Goal: Transaction & Acquisition: Purchase product/service

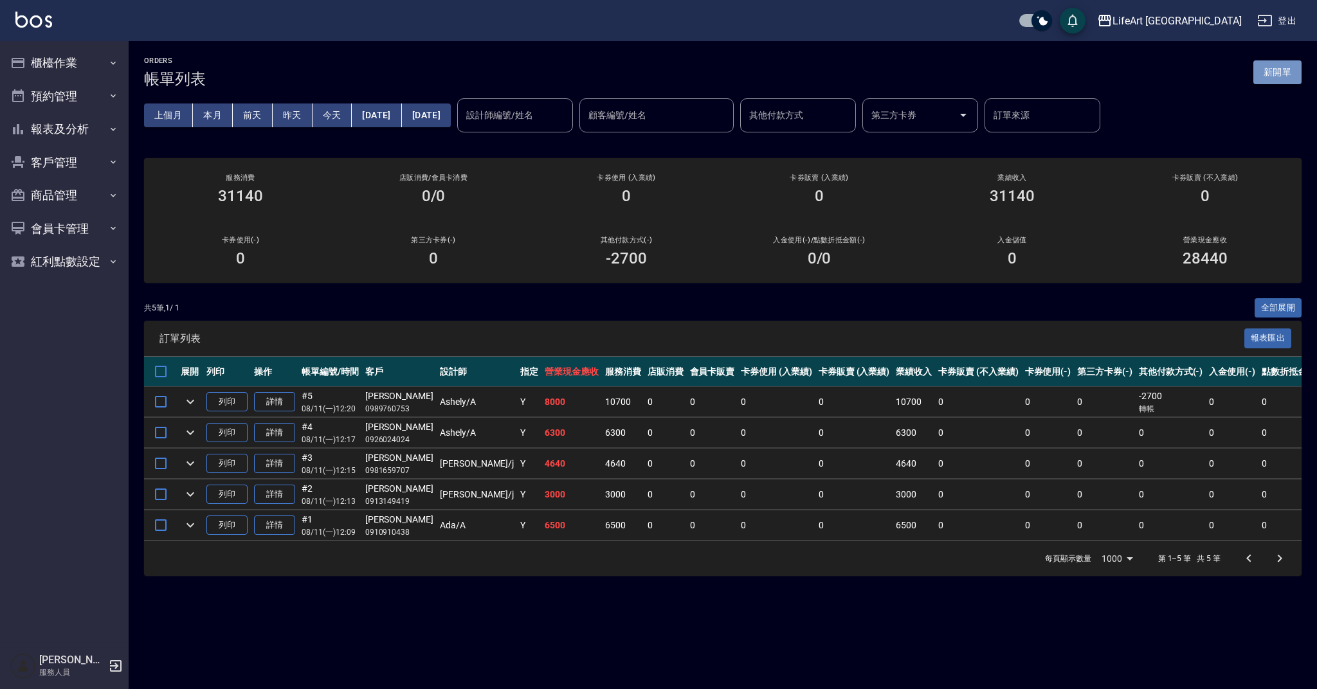
click at [1274, 67] on button "新開單" at bounding box center [1277, 72] width 48 height 24
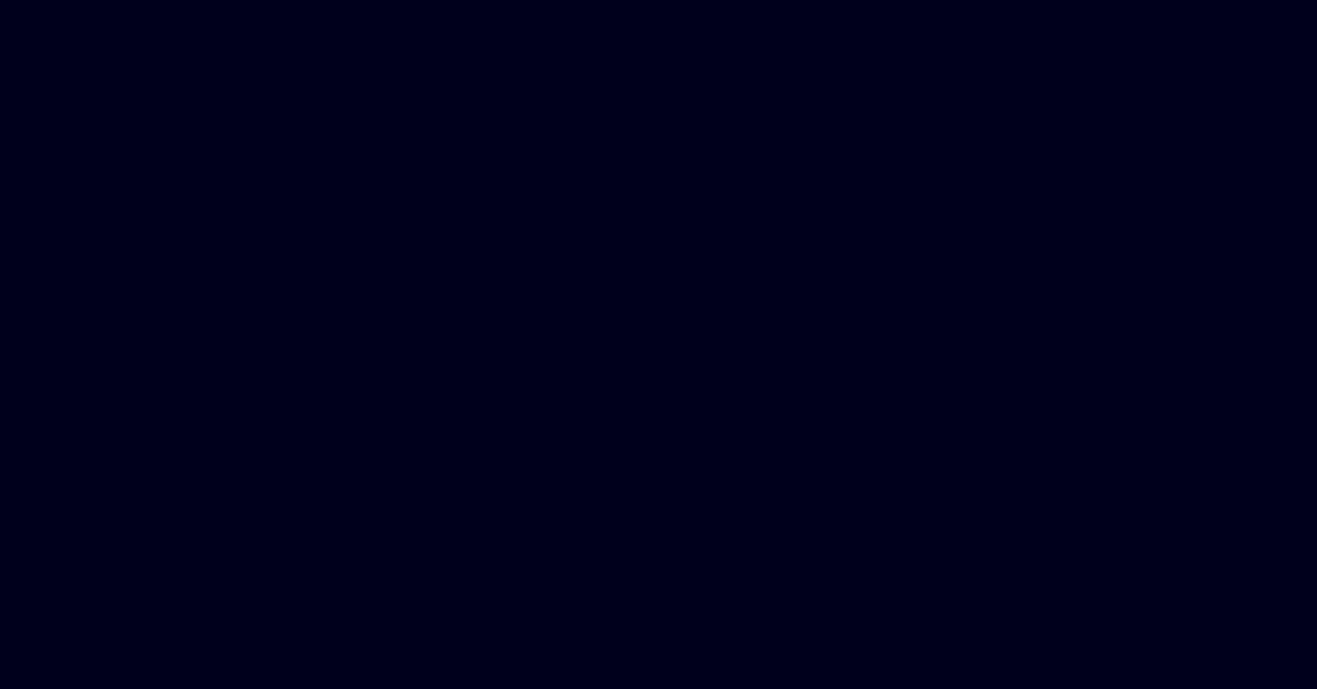
drag, startPoint x: 222, startPoint y: 4, endPoint x: 265, endPoint y: 2, distance: 42.5
click at [222, 0] on html at bounding box center [658, 0] width 1317 height 0
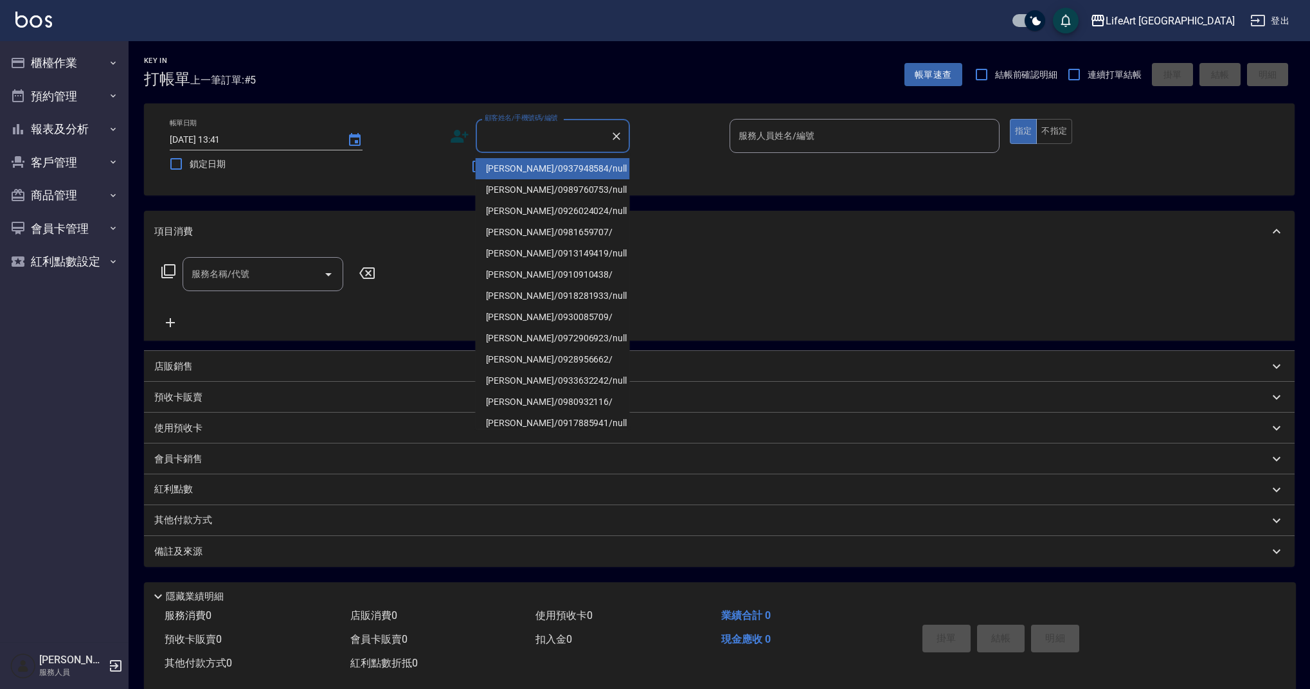
click at [514, 140] on input "顧客姓名/手機號碼/編號" at bounding box center [543, 136] width 123 height 23
click at [547, 169] on li "涂芫瑜/0937948584/null" at bounding box center [553, 168] width 154 height 21
type input "涂芫瑜/0937948584/null"
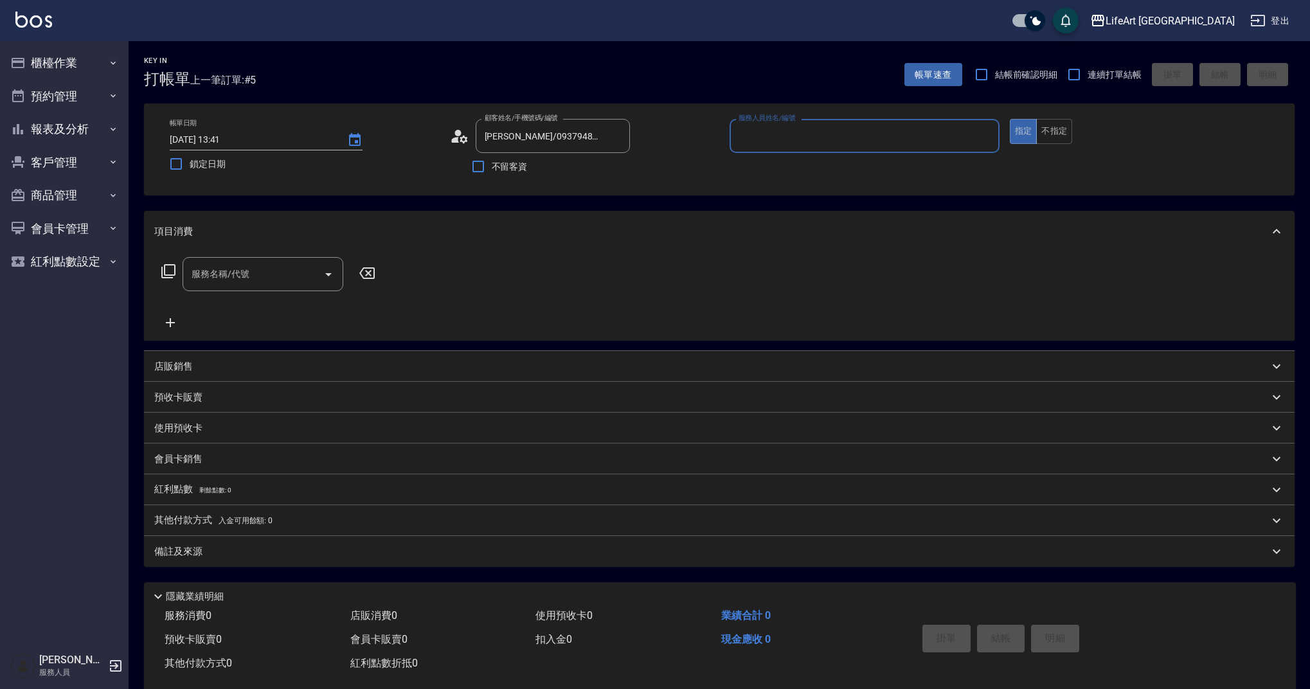
click at [770, 137] on input "服務人員姓名/編號" at bounding box center [864, 136] width 258 height 23
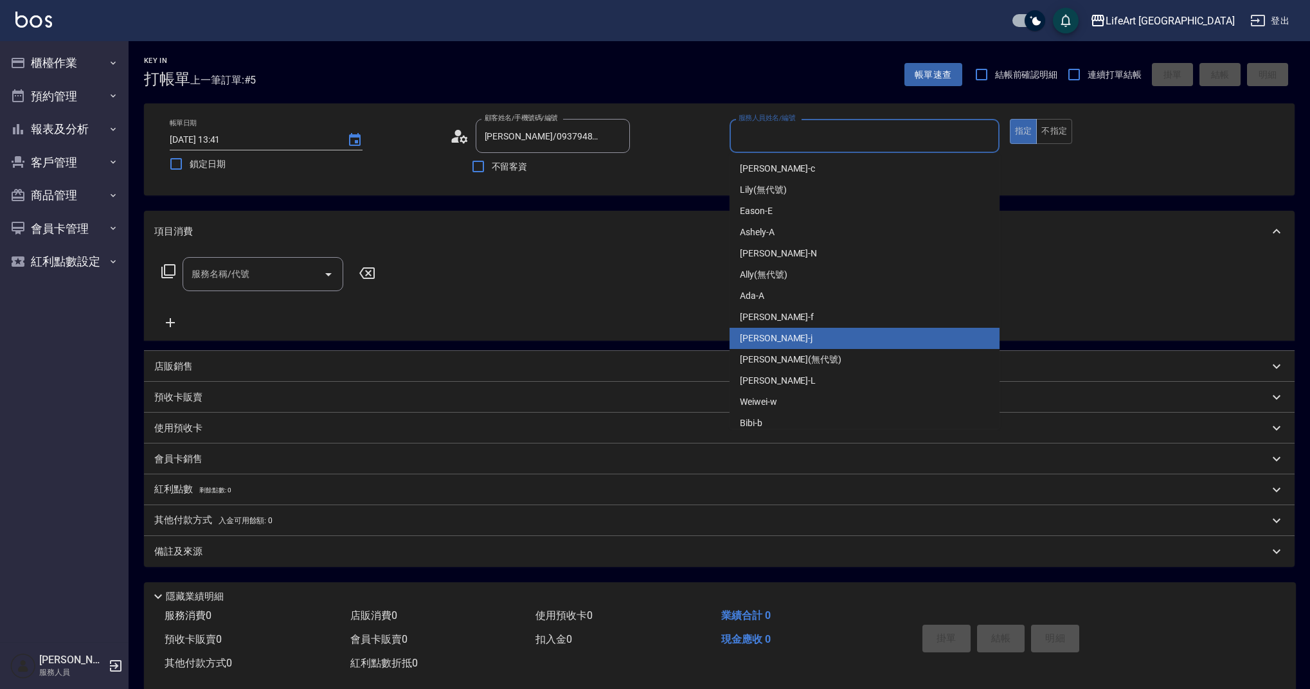
click at [766, 339] on span "Jessica -j" at bounding box center [776, 339] width 73 height 14
type input "Jessica-j"
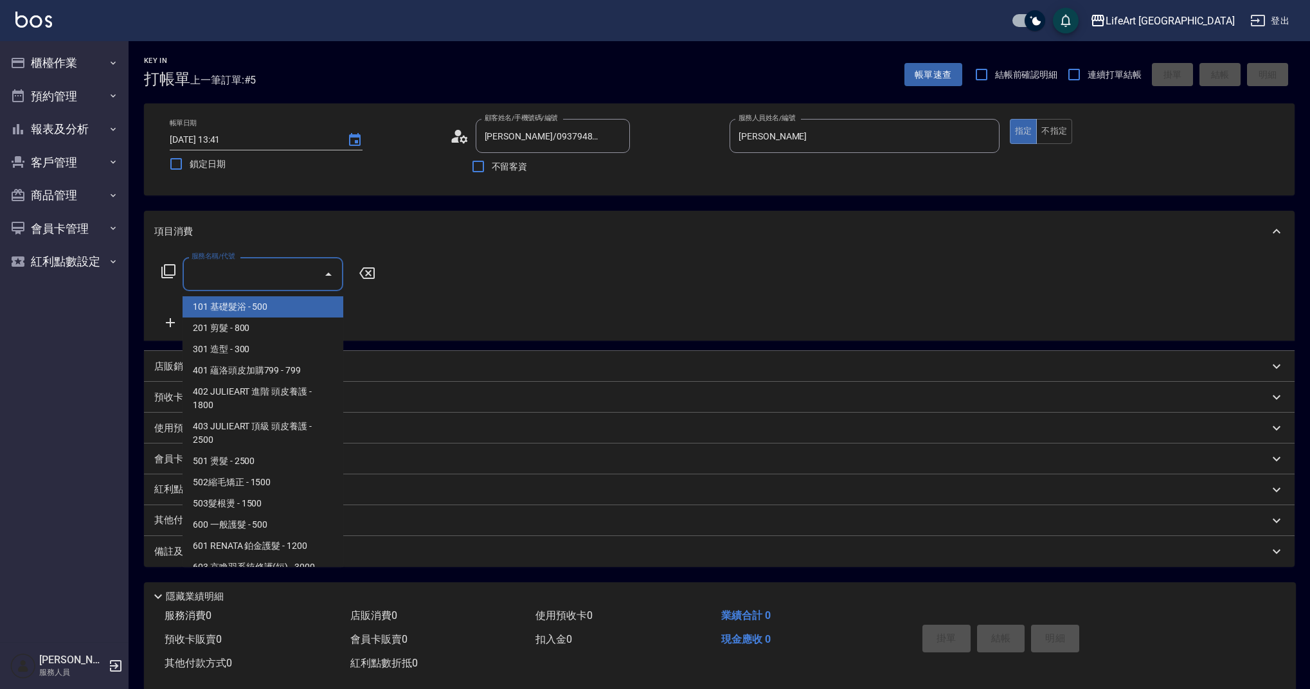
click at [292, 278] on input "服務名稱/代號" at bounding box center [253, 274] width 130 height 23
click at [264, 317] on span "101 基礎髮浴 - 500" at bounding box center [263, 306] width 161 height 21
type input "101 基礎髮浴 (101)"
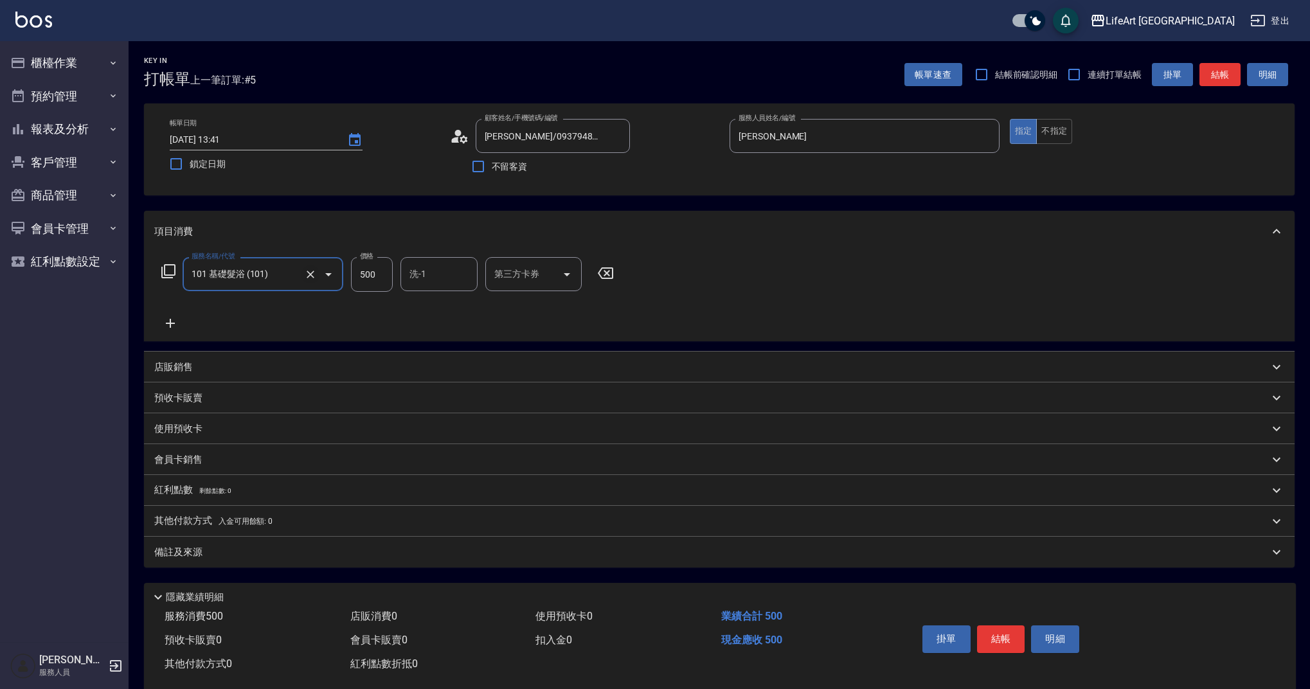
click at [310, 271] on icon "Clear" at bounding box center [310, 274] width 13 height 13
click at [221, 273] on input "服務名稱/代號" at bounding box center [244, 274] width 113 height 23
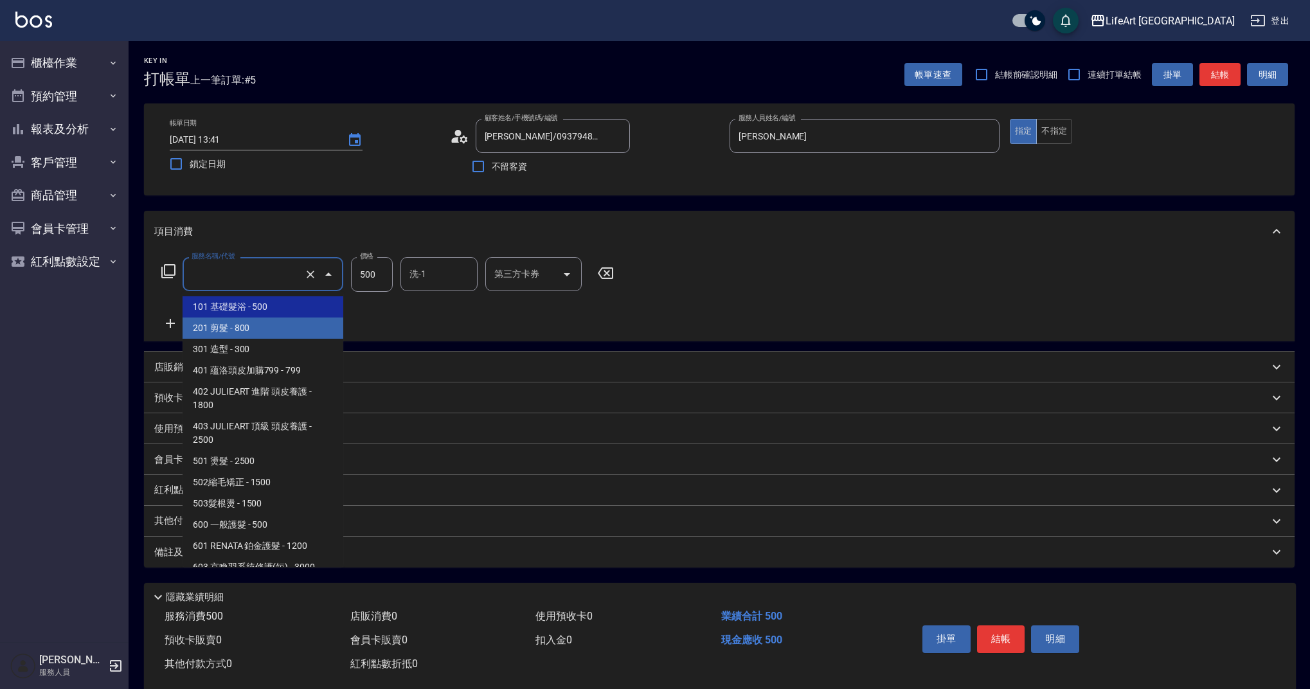
click at [239, 332] on span "201 剪髮 - 800" at bounding box center [263, 328] width 161 height 21
type input "201 剪髮(201)"
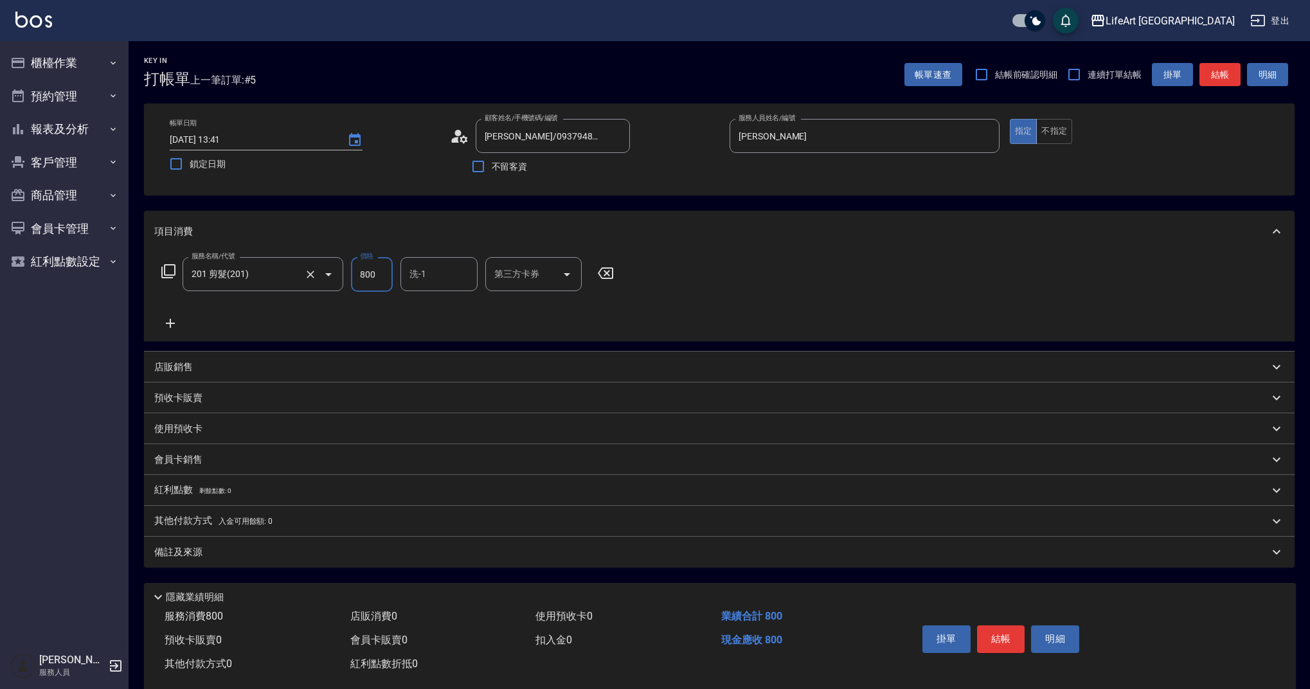
drag, startPoint x: 378, startPoint y: 272, endPoint x: 320, endPoint y: 276, distance: 58.7
click at [320, 276] on div "服務名稱/代號 201 剪髮(201) 服務名稱/代號 價格 800 價格 洗-1 洗-1 第三方卡券 第三方卡券" at bounding box center [387, 274] width 467 height 35
type input "1000"
click at [285, 548] on div "備註及來源" at bounding box center [711, 553] width 1115 height 14
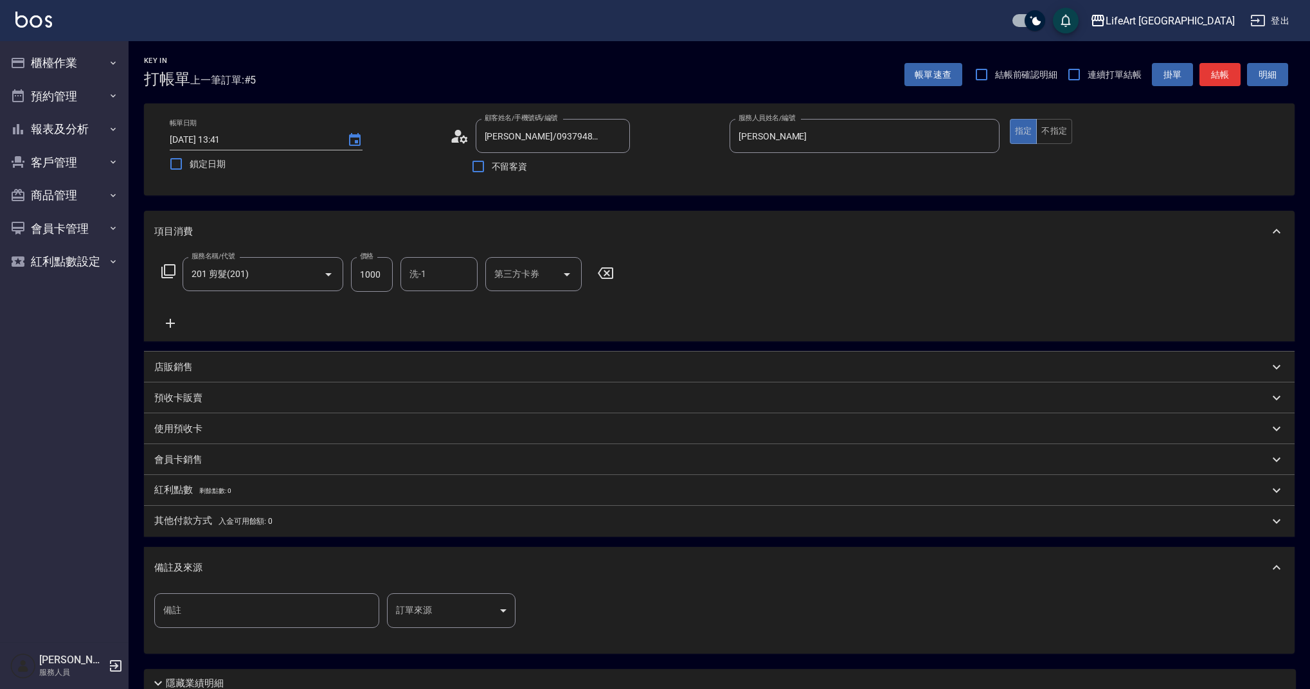
click at [427, 606] on body "LifeArt 蘆洲 登出 櫃檯作業 打帳單 帳單列表 現金收支登錄 高階收支登錄 材料自購登錄 每日結帳 排班表 現場電腦打卡 預約管理 預約管理 單日預約…" at bounding box center [655, 396] width 1310 height 793
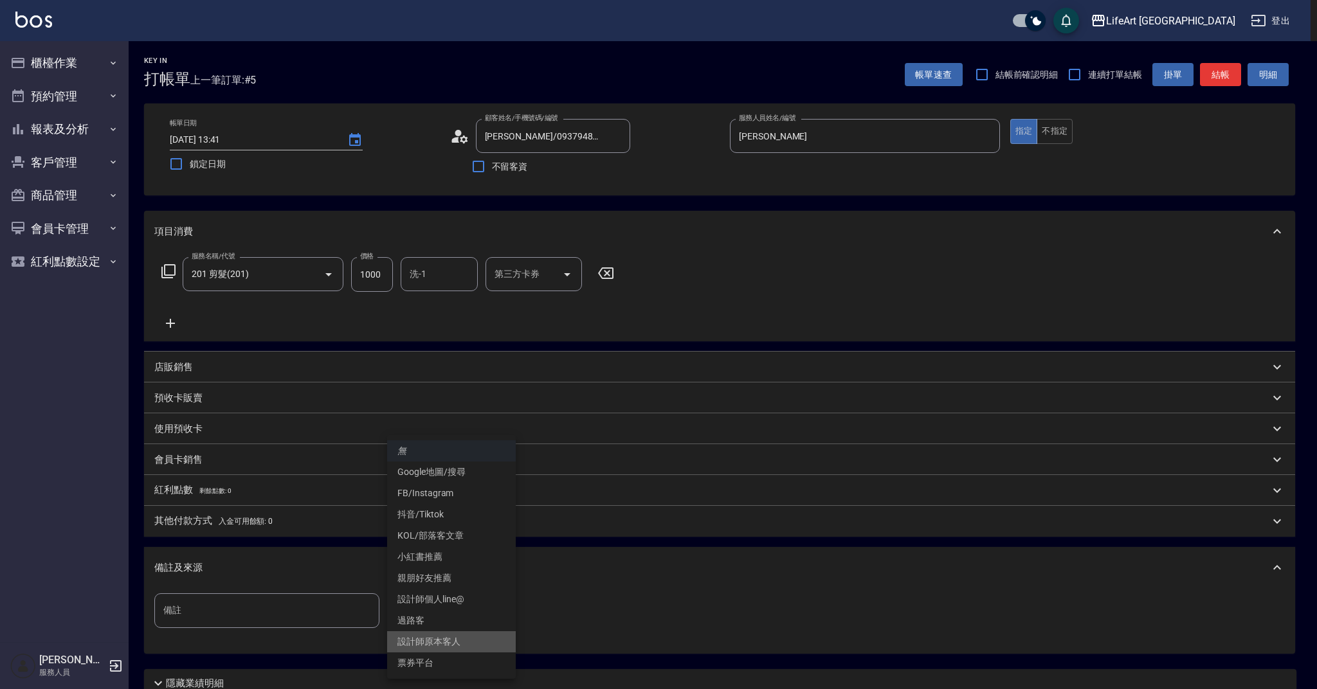
click at [432, 644] on li "設計師原本客人" at bounding box center [451, 641] width 129 height 21
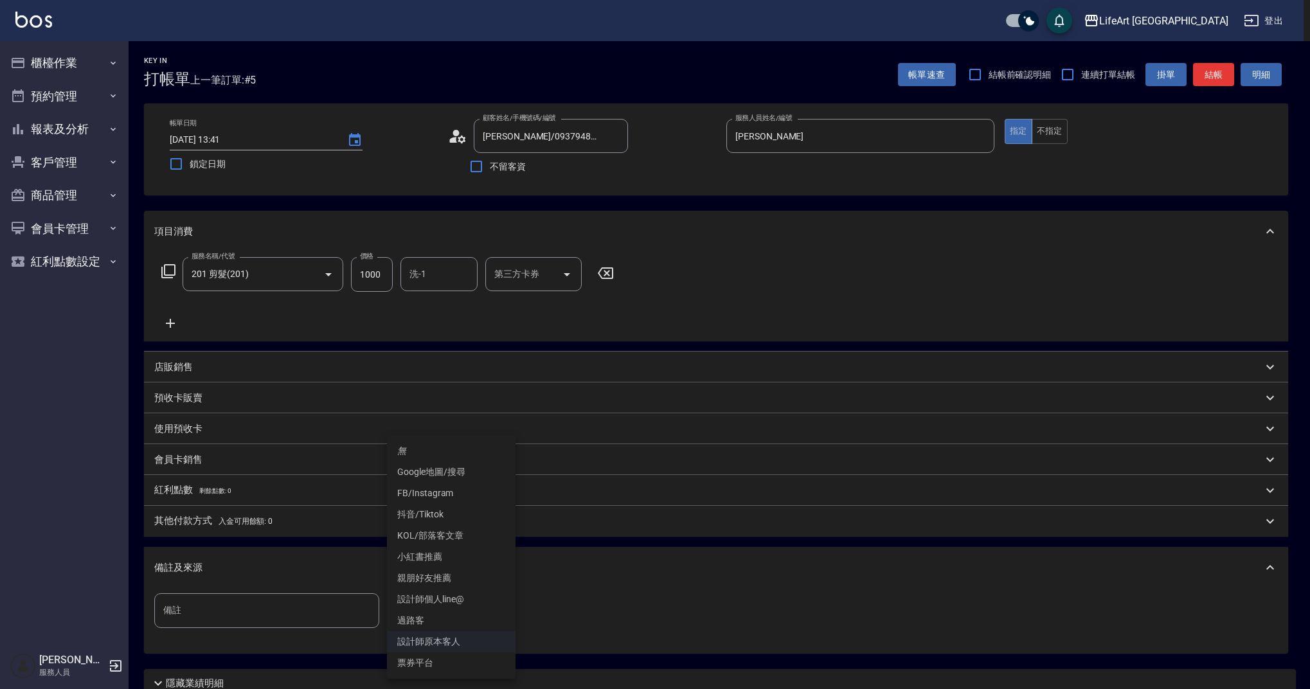
click at [458, 596] on body "LifeArt 蘆洲 登出 櫃檯作業 打帳單 帳單列表 現金收支登錄 高階收支登錄 材料自購登錄 每日結帳 排班表 現場電腦打卡 預約管理 預約管理 單日預約…" at bounding box center [655, 396] width 1310 height 793
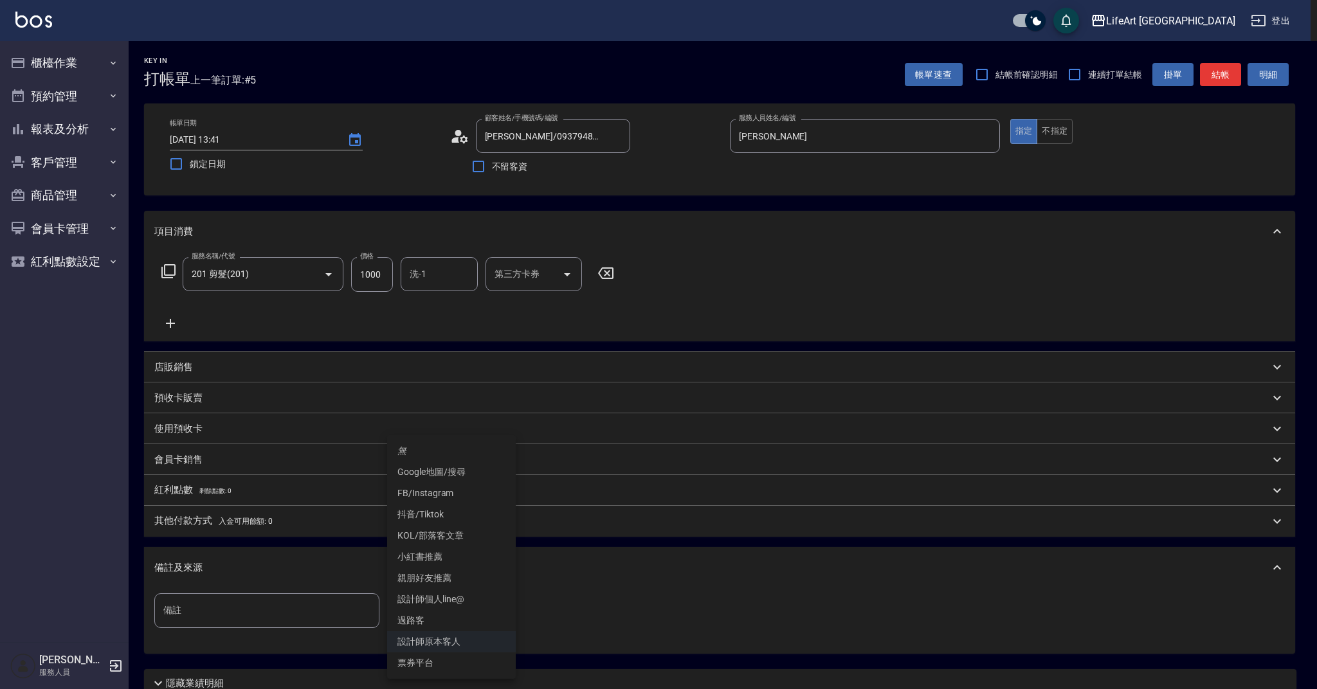
click at [440, 602] on li "設計師個人line@" at bounding box center [451, 599] width 129 height 21
type input "設計師個人line@"
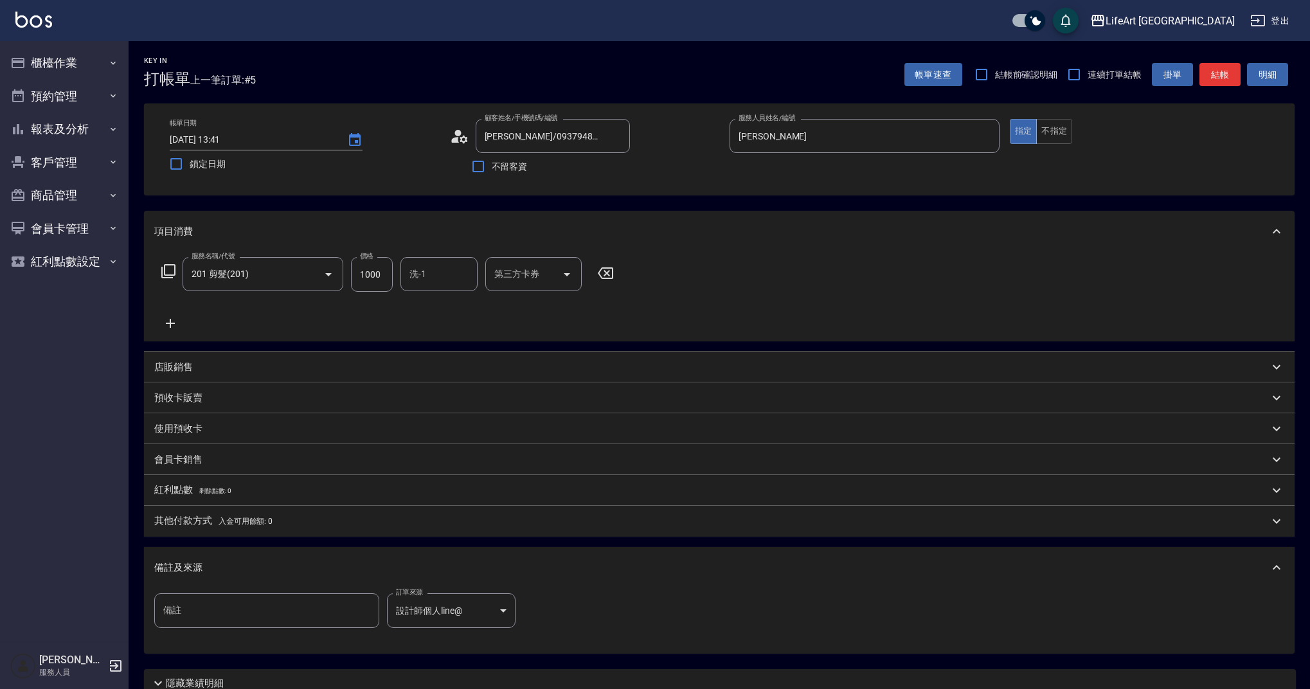
click at [396, 525] on div "其他付款方式 入金可用餘額: 0" at bounding box center [711, 521] width 1115 height 14
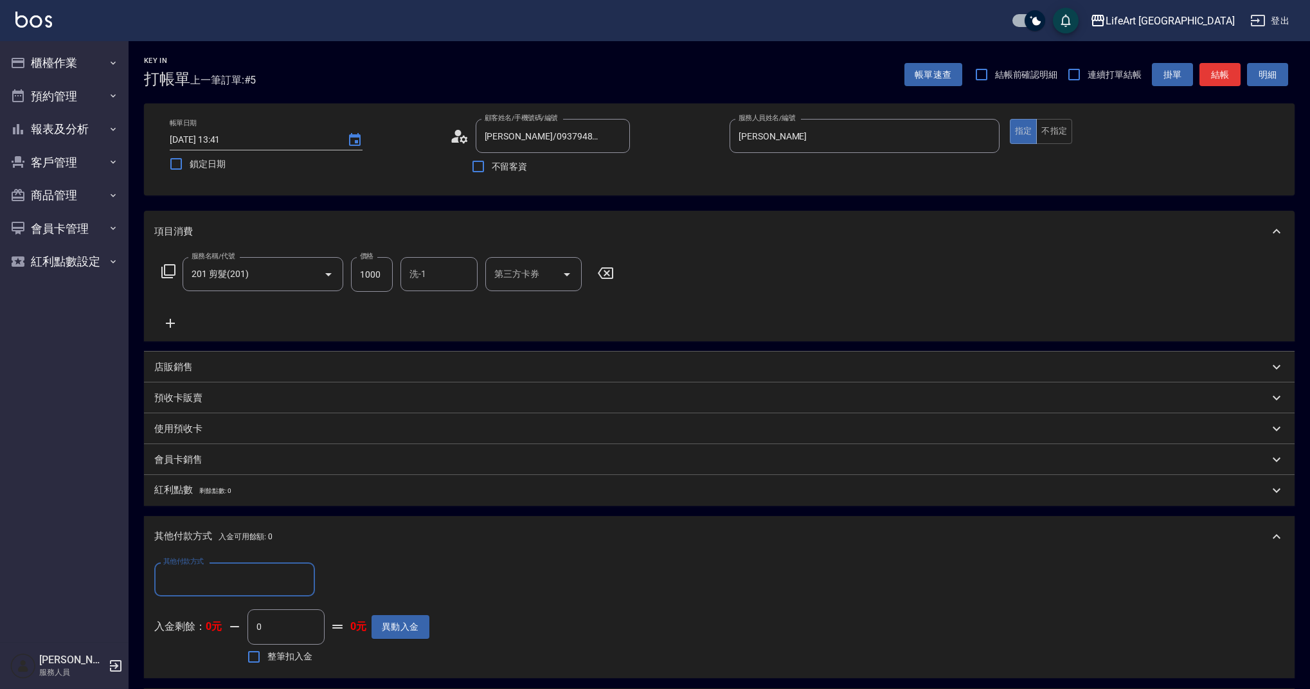
scroll to position [251, 0]
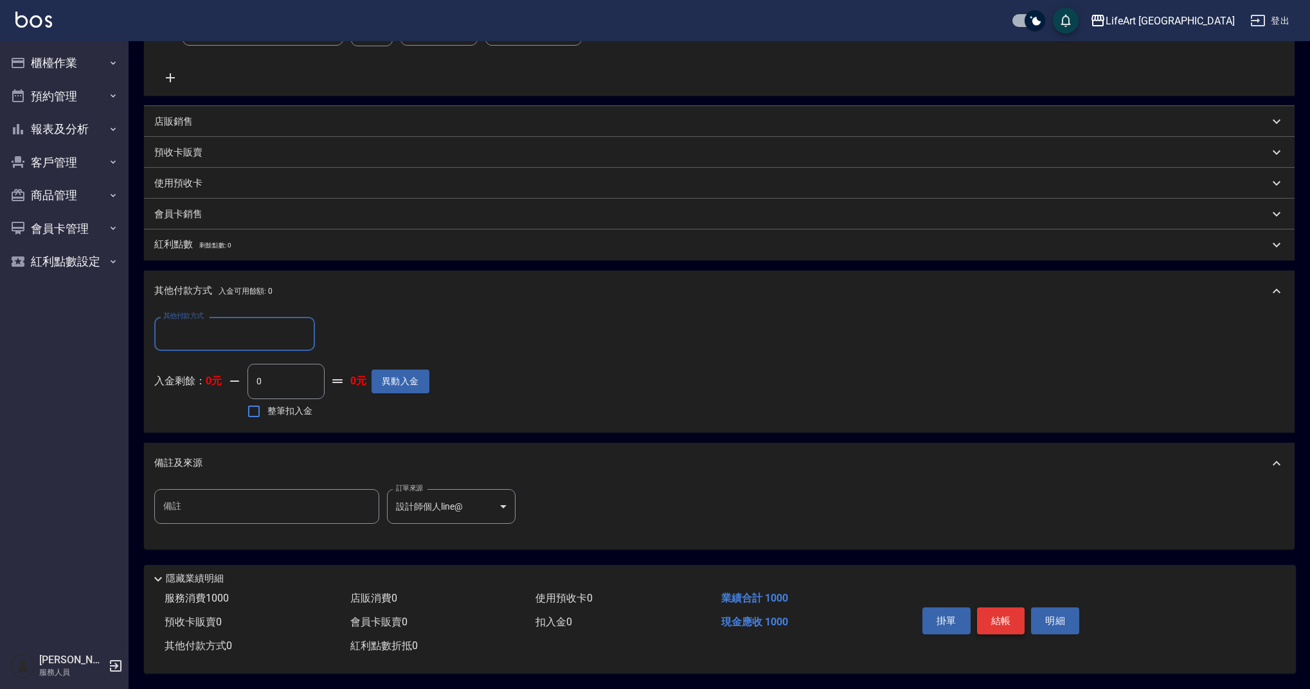
click at [987, 617] on button "結帳" at bounding box center [1001, 621] width 48 height 27
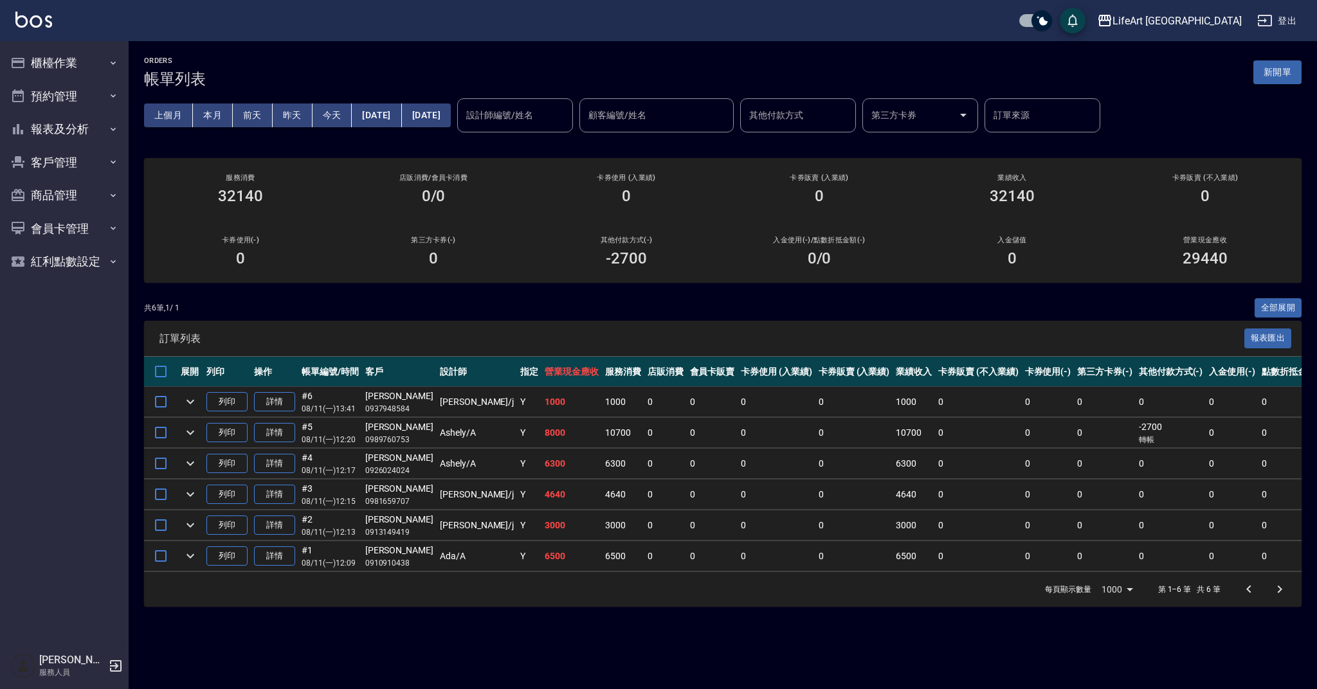
click at [1272, 64] on button "新開單" at bounding box center [1277, 72] width 48 height 24
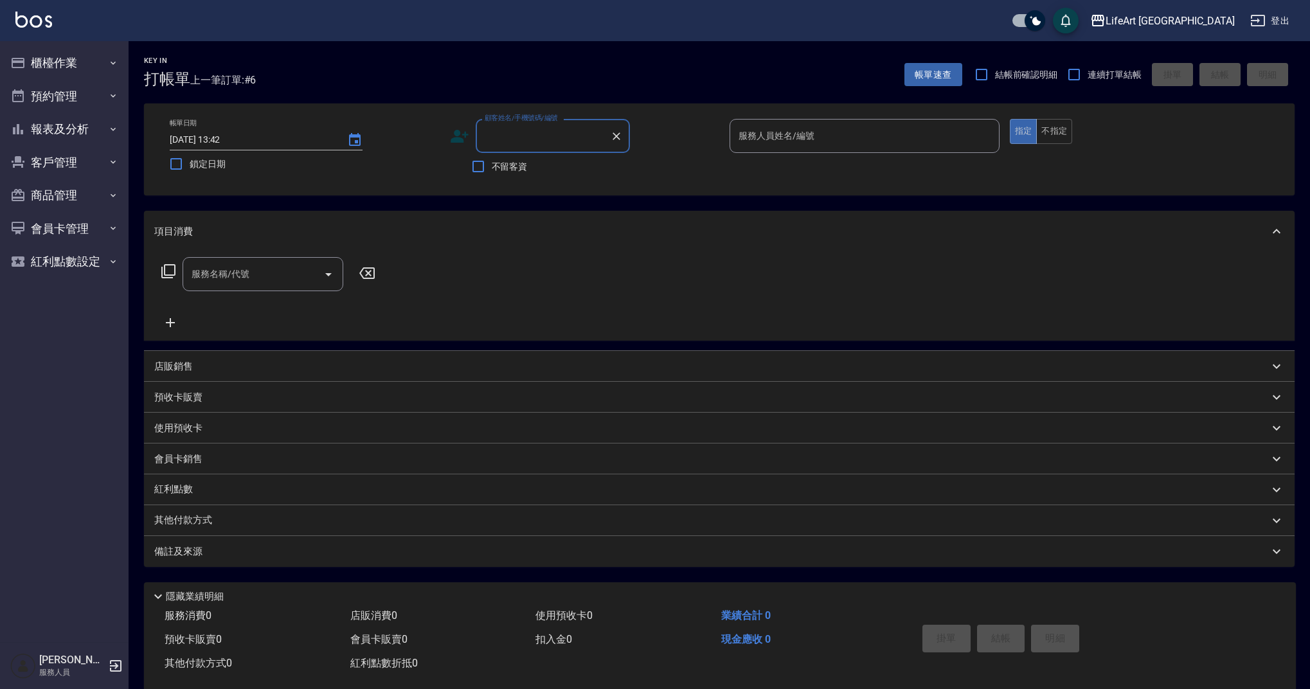
click at [542, 120] on label "顧客姓名/手機號碼/編號" at bounding box center [521, 118] width 73 height 10
click at [542, 125] on input "顧客姓名/手機號碼/編號" at bounding box center [543, 136] width 123 height 23
type input "0901086"
click at [460, 137] on icon at bounding box center [459, 136] width 19 height 19
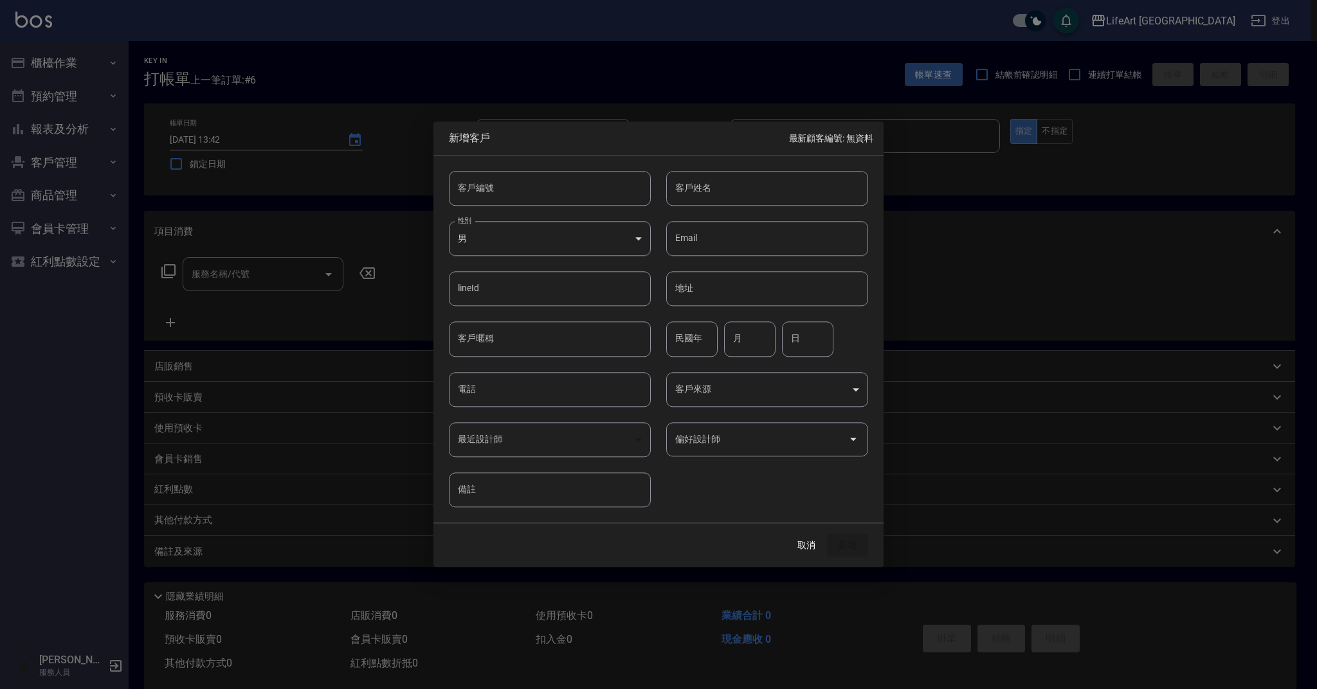
click at [696, 390] on body "LifeArt 蘆洲 登出 櫃檯作業 打帳單 帳單列表 現金收支登錄 高階收支登錄 材料自購登錄 每日結帳 排班表 現場電腦打卡 預約管理 預約管理 單日預約…" at bounding box center [658, 353] width 1317 height 707
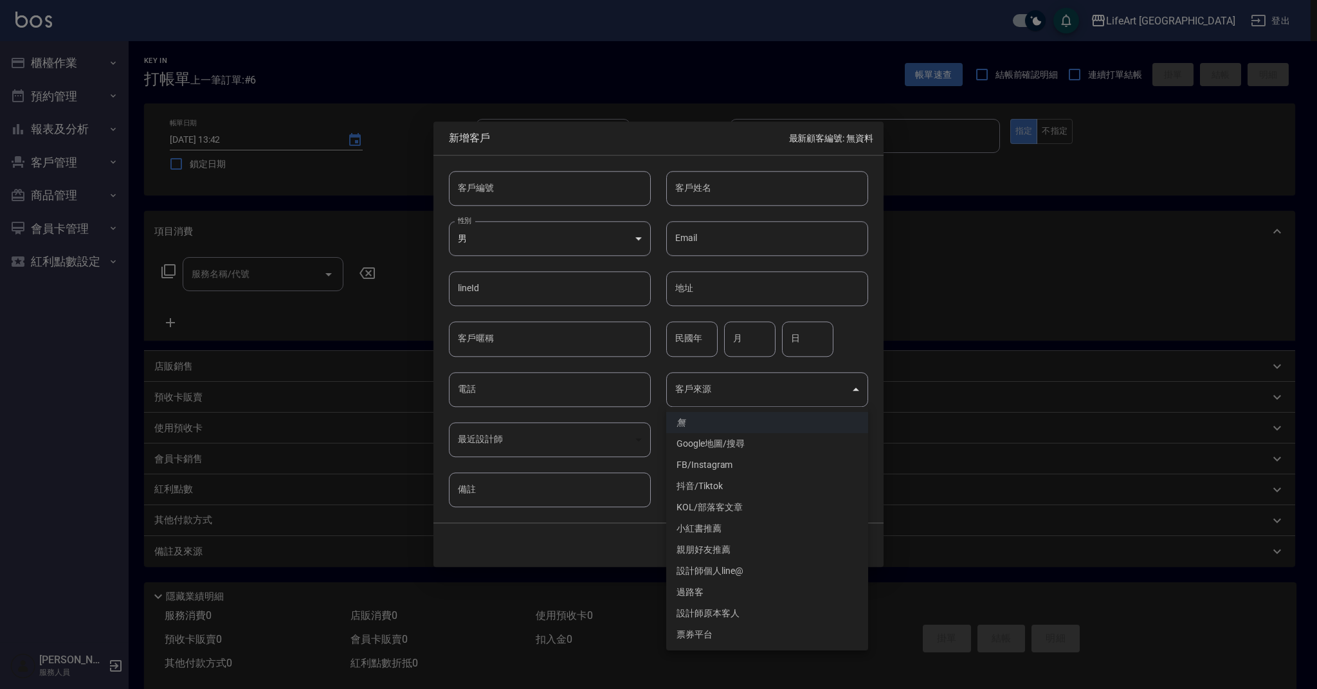
click at [715, 548] on li "親朋好友推薦" at bounding box center [767, 549] width 202 height 21
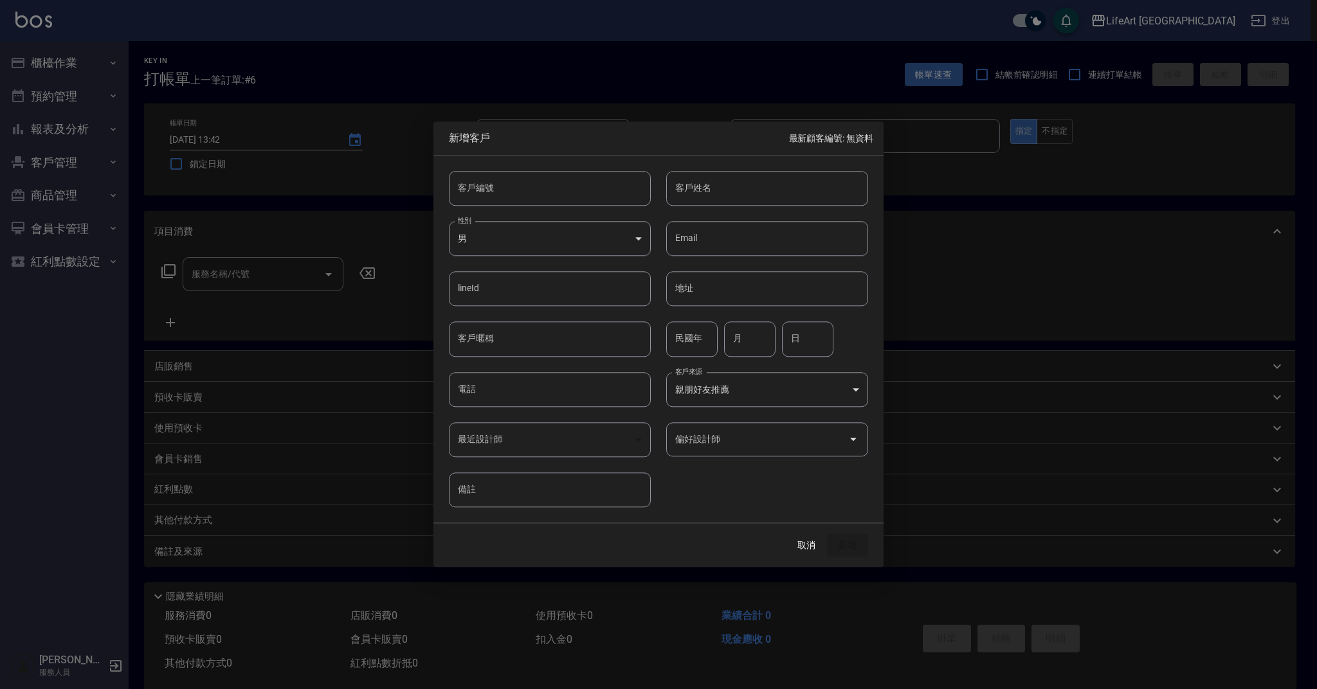
type input "親朋好友推薦"
click at [536, 395] on input "電話" at bounding box center [550, 389] width 202 height 35
type input "0901086684"
click at [730, 187] on input "林庭軒" at bounding box center [767, 188] width 202 height 35
type input "林庭瑄"
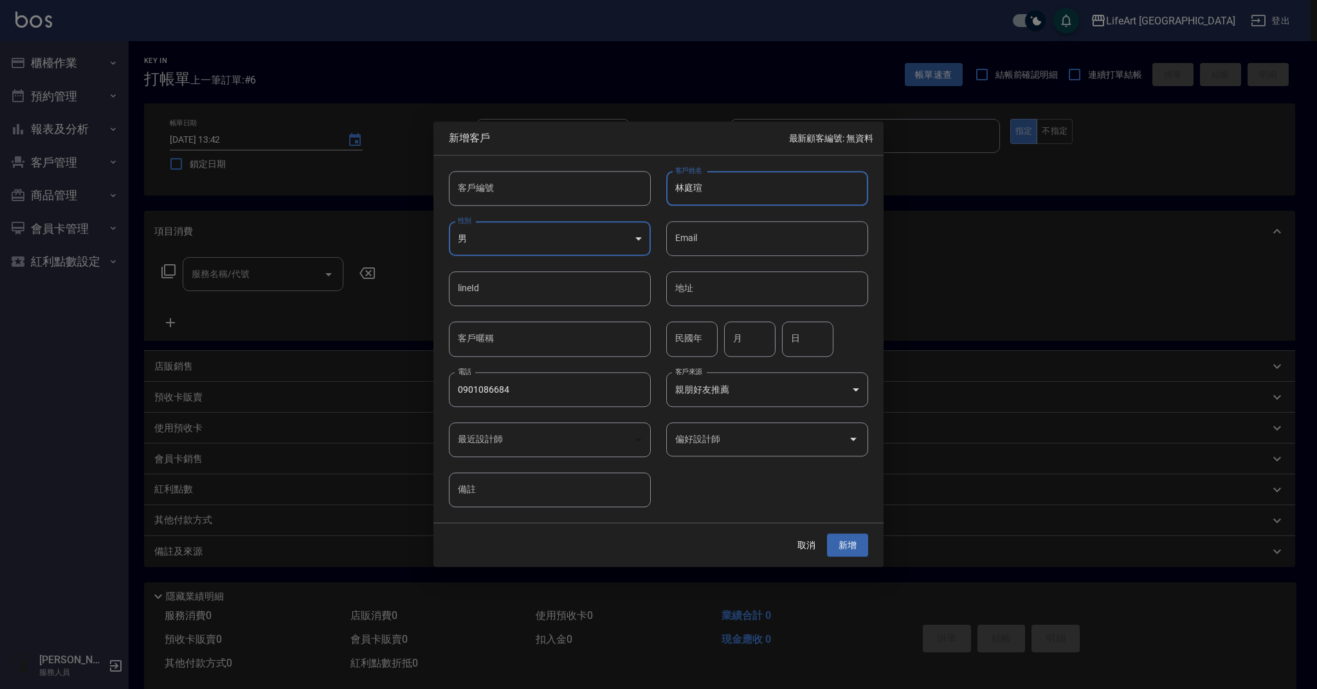
click at [595, 235] on body "LifeArt 蘆洲 登出 櫃檯作業 打帳單 帳單列表 現金收支登錄 高階收支登錄 材料自購登錄 每日結帳 排班表 現場電腦打卡 預約管理 預約管理 單日預約…" at bounding box center [658, 353] width 1317 height 707
click at [555, 318] on li "女" at bounding box center [550, 314] width 202 height 21
type input "FEMALE"
click at [796, 438] on input "偏好設計師" at bounding box center [757, 439] width 171 height 23
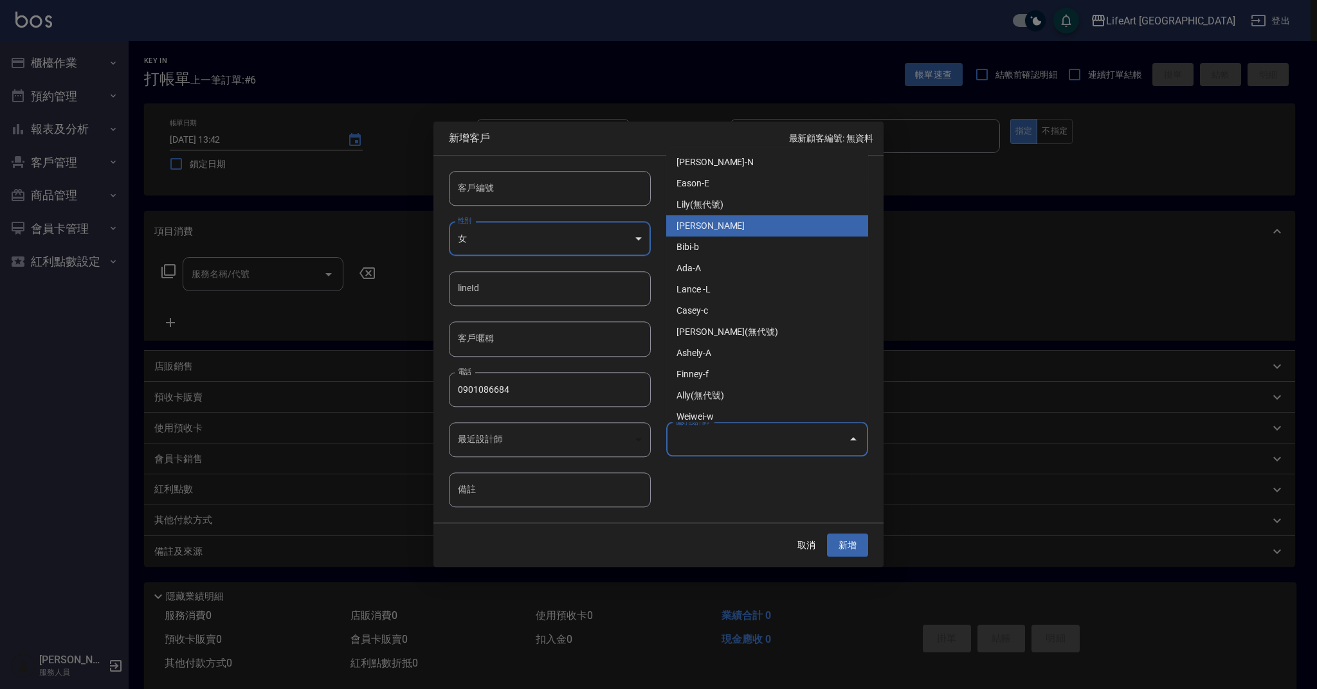
drag, startPoint x: 712, startPoint y: 226, endPoint x: 750, endPoint y: 271, distance: 57.9
click at [712, 226] on li "Jessica-j" at bounding box center [767, 225] width 202 height 21
type input "[PERSON_NAME]"
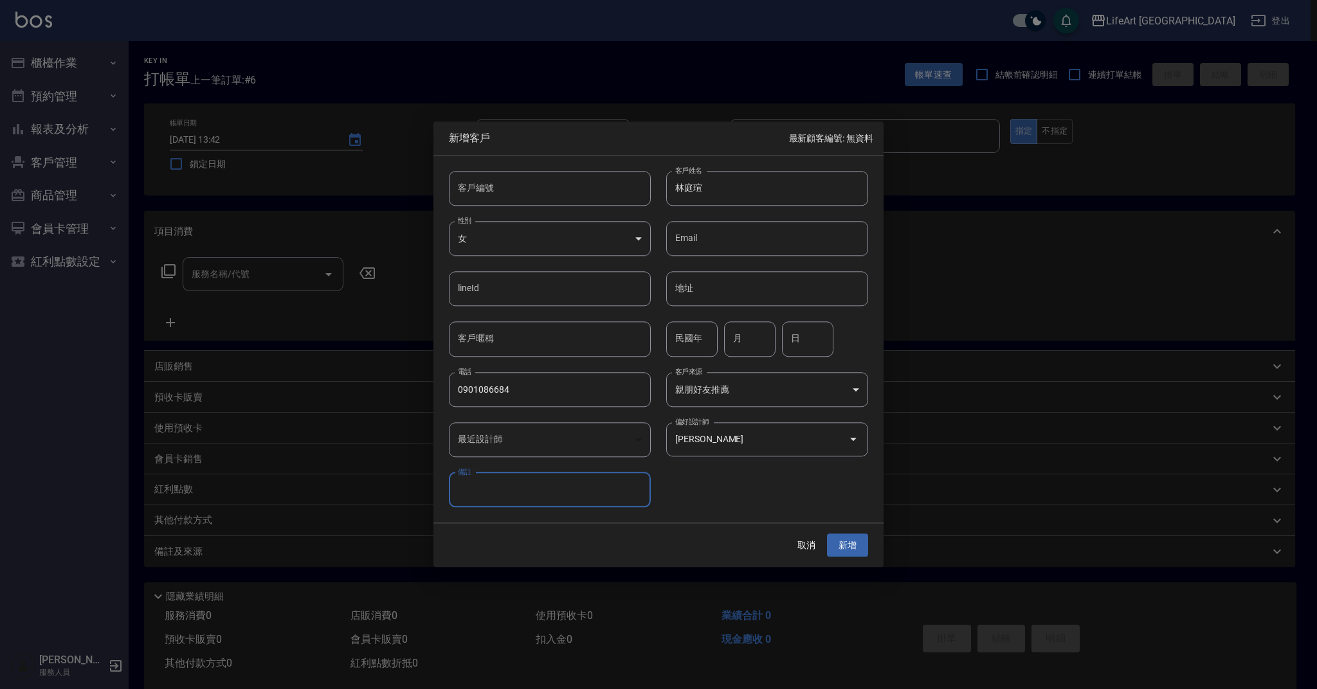
click at [844, 550] on button "新增" at bounding box center [847, 546] width 41 height 24
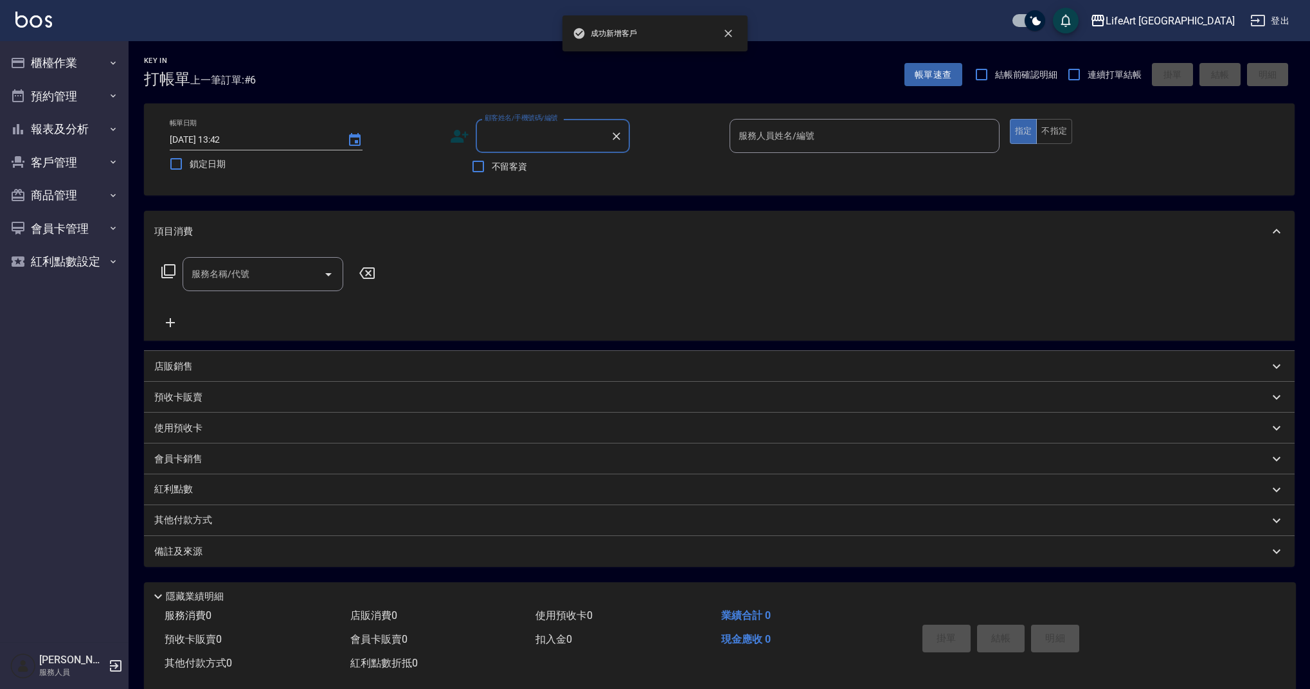
click at [545, 142] on input "顧客姓名/手機號碼/編號" at bounding box center [543, 136] width 123 height 23
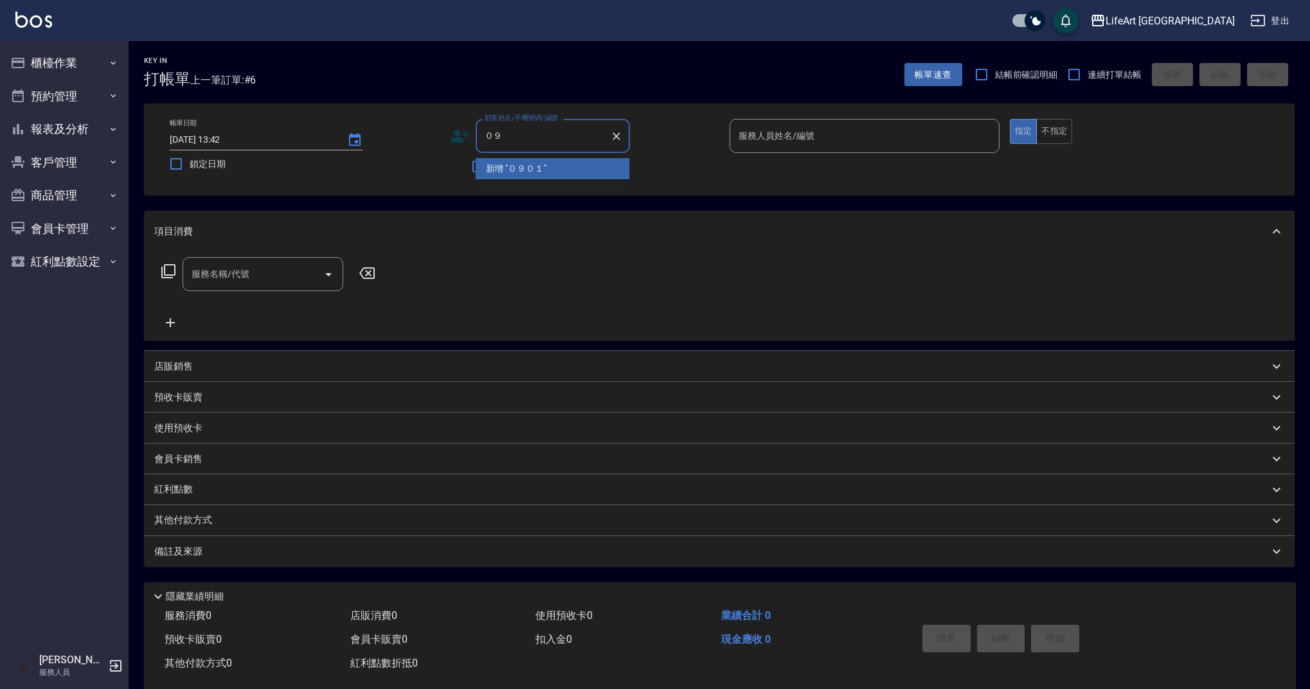
type input "０"
click at [523, 172] on li "林庭瑄/0901086684/" at bounding box center [553, 168] width 154 height 21
type input "林庭瑄/0901086684/"
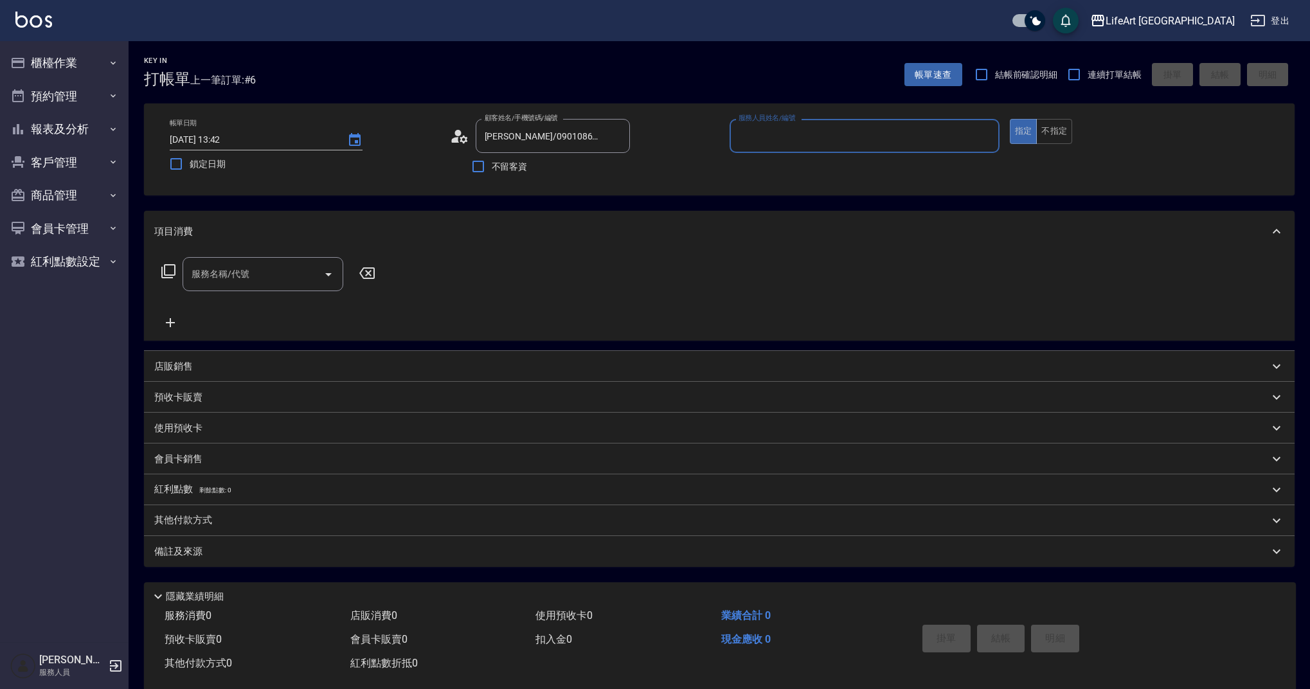
type input "Jessica-j"
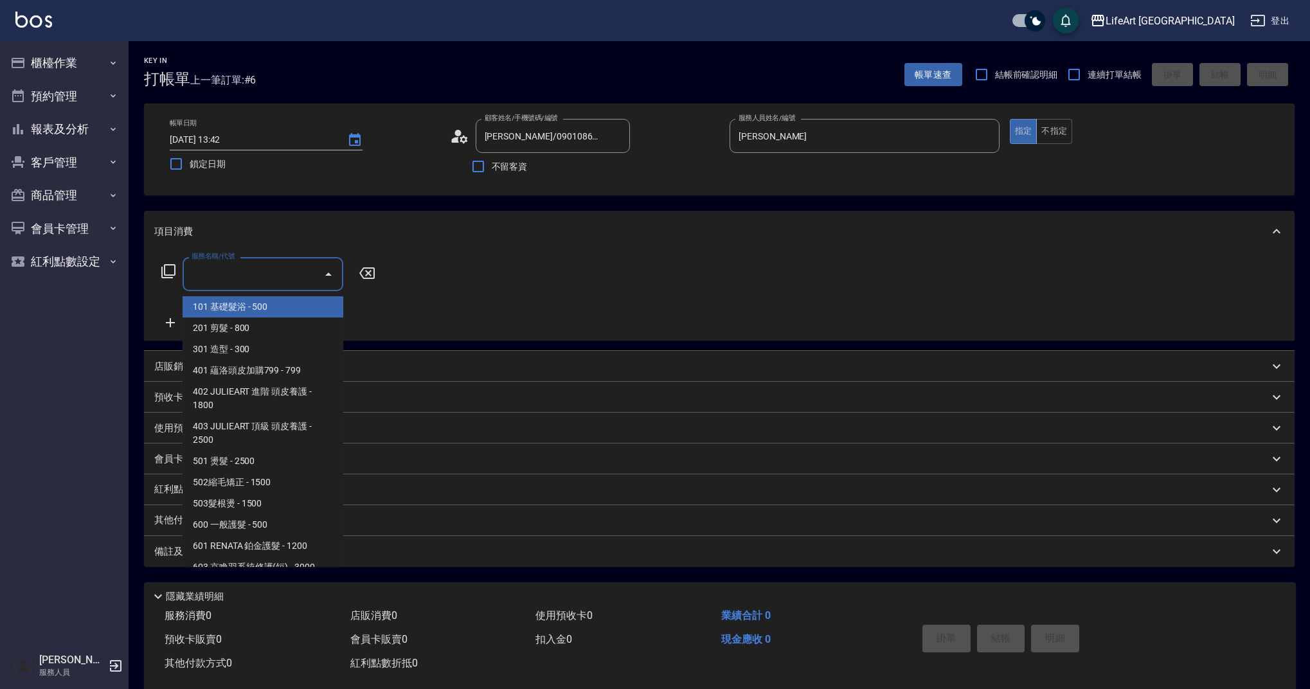
click at [270, 273] on input "服務名稱/代號" at bounding box center [253, 274] width 130 height 23
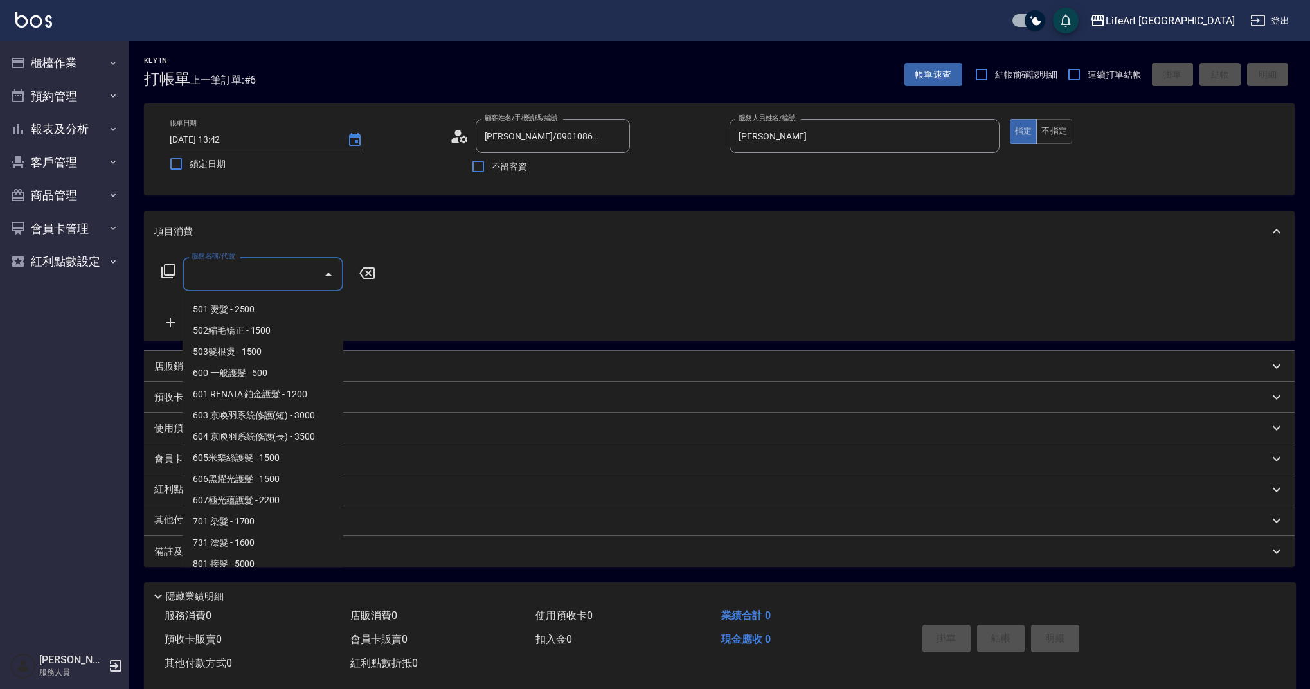
scroll to position [165, 0]
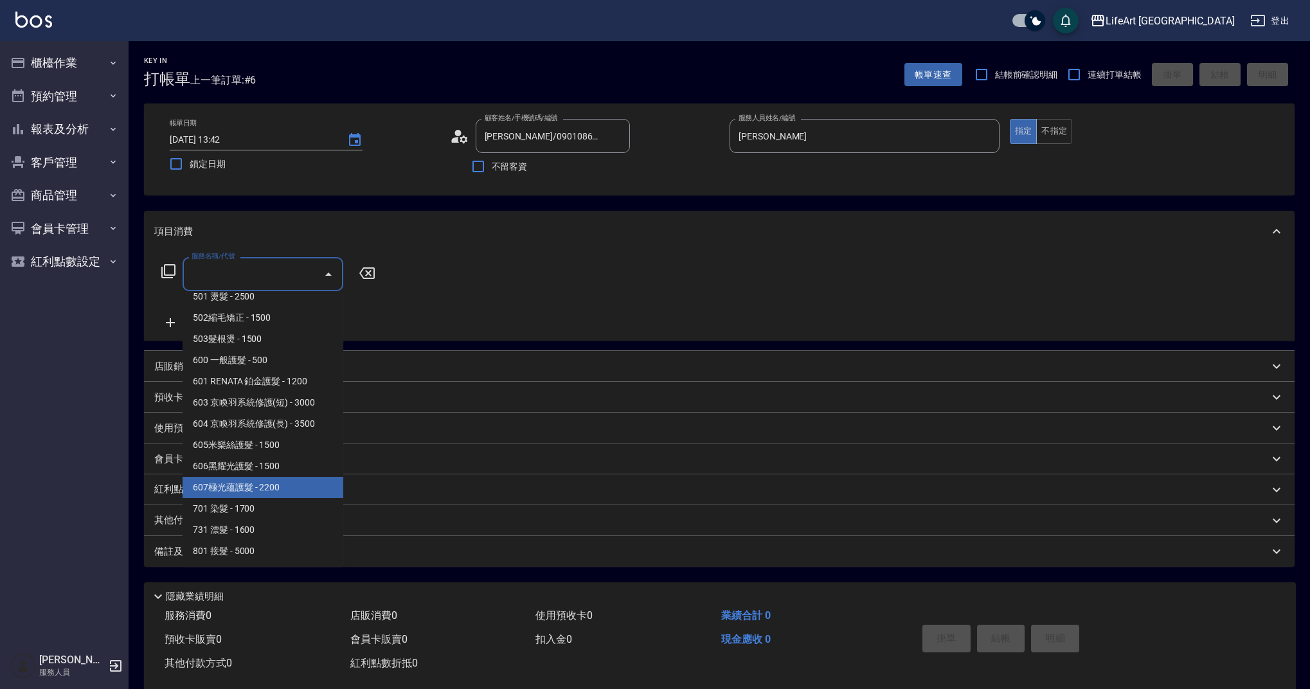
click at [291, 482] on span "607極光蘊護髮 - 2200" at bounding box center [263, 487] width 161 height 21
type input "607極光蘊護髮(607)"
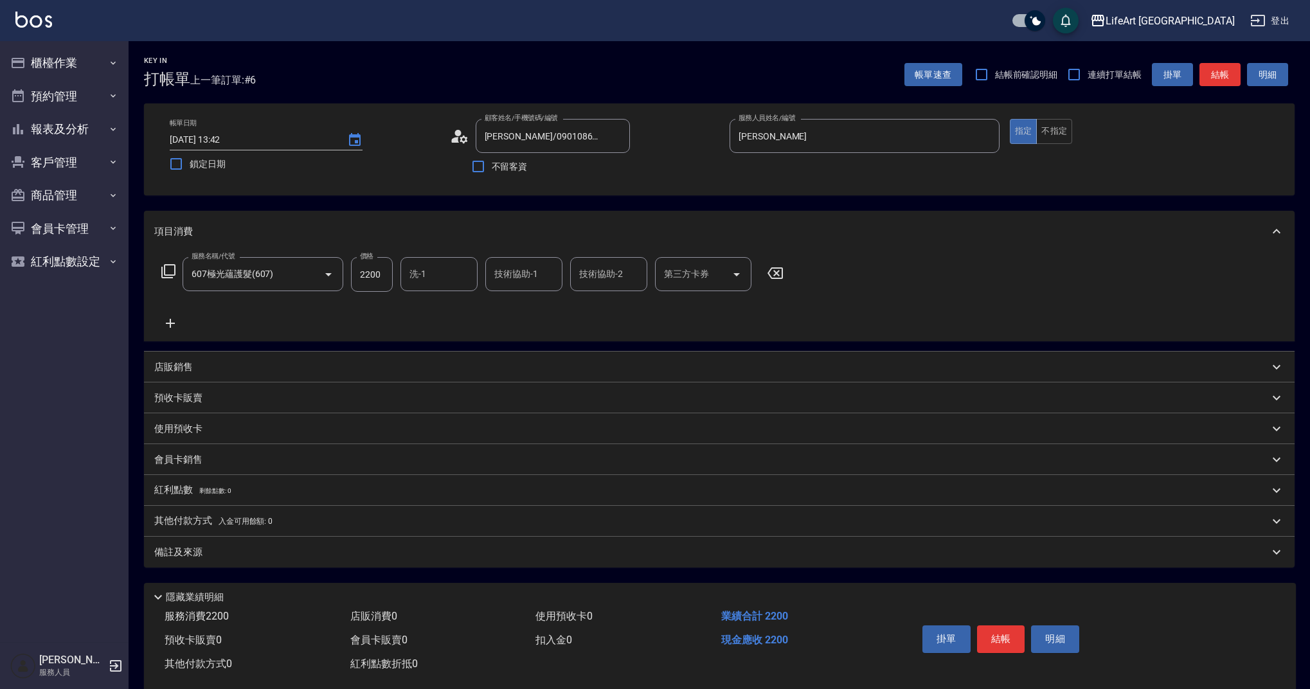
click at [174, 326] on icon at bounding box center [170, 323] width 32 height 15
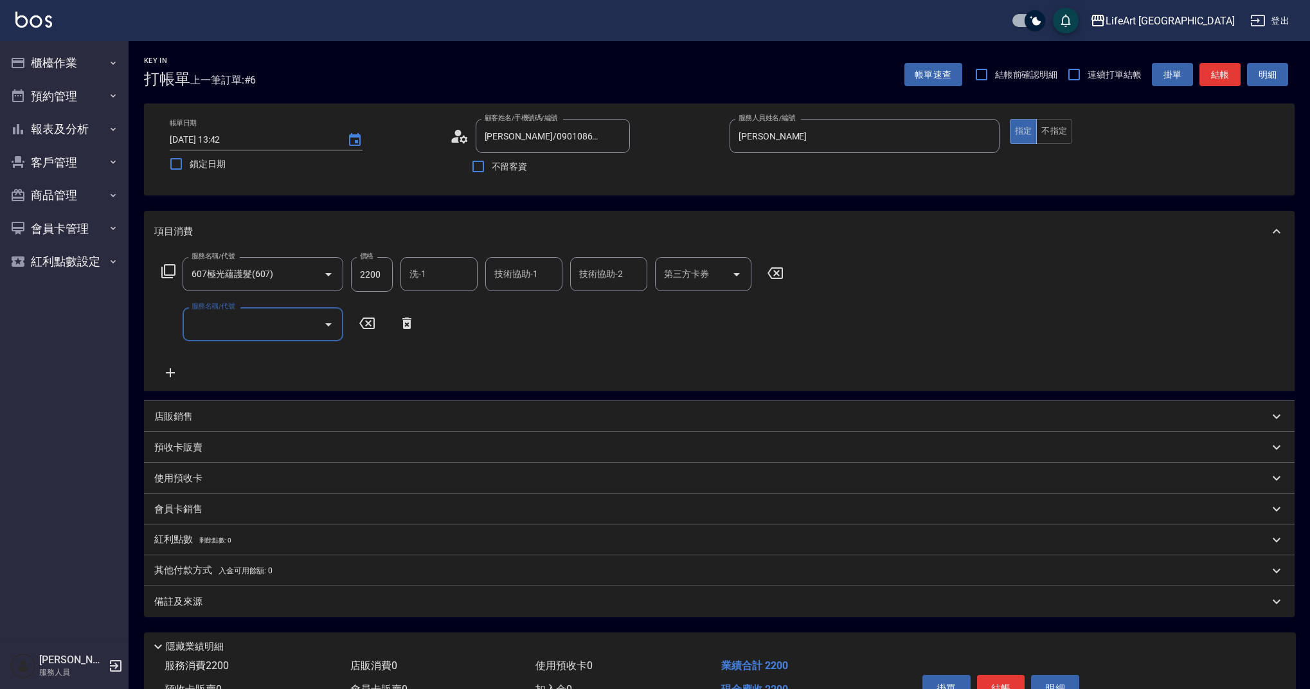
click at [219, 325] on input "服務名稱/代號" at bounding box center [253, 324] width 130 height 23
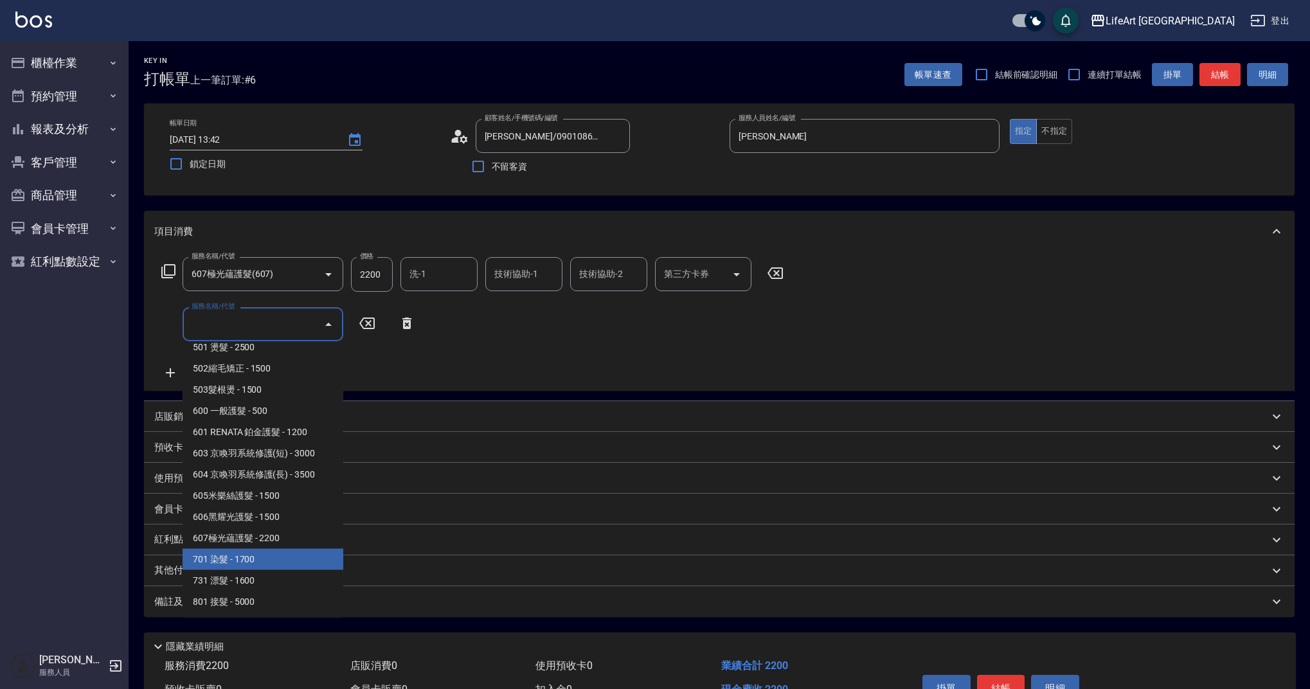
drag, startPoint x: 277, startPoint y: 555, endPoint x: 174, endPoint y: 429, distance: 163.1
click at [277, 554] on span "701 染髮 - 1700" at bounding box center [263, 559] width 161 height 21
type input "701 染髮(701)"
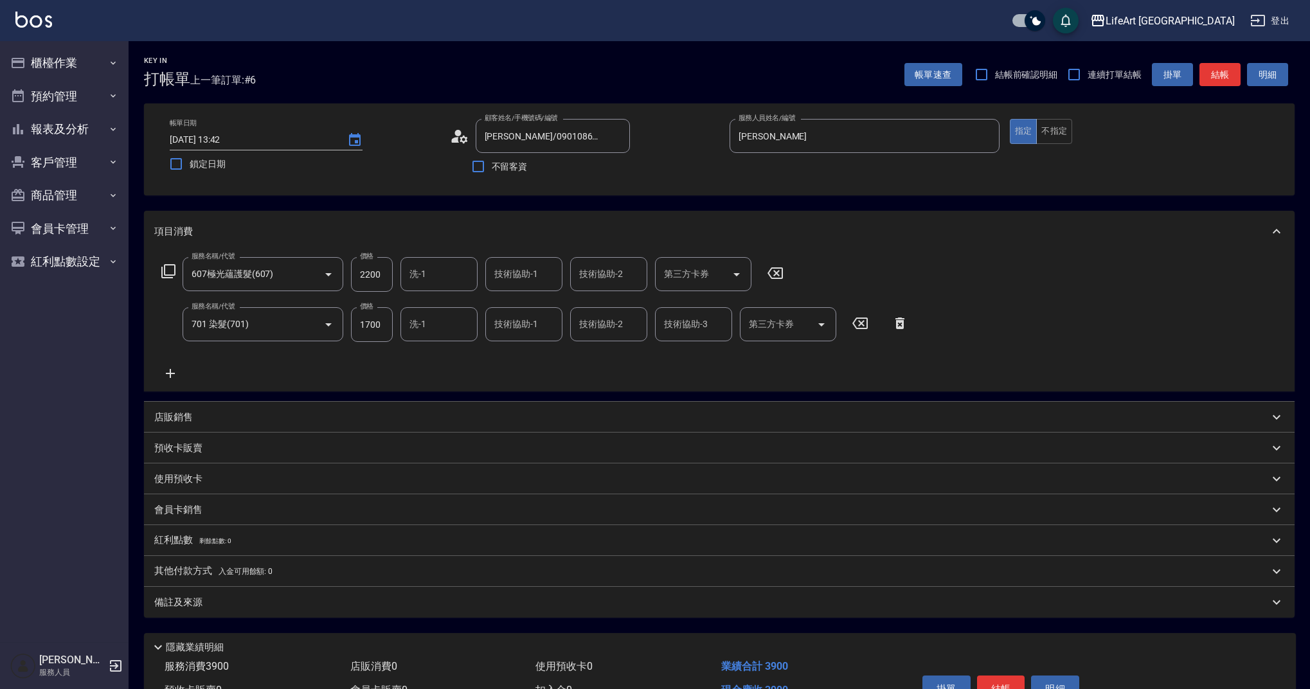
click at [166, 374] on icon at bounding box center [170, 373] width 9 height 9
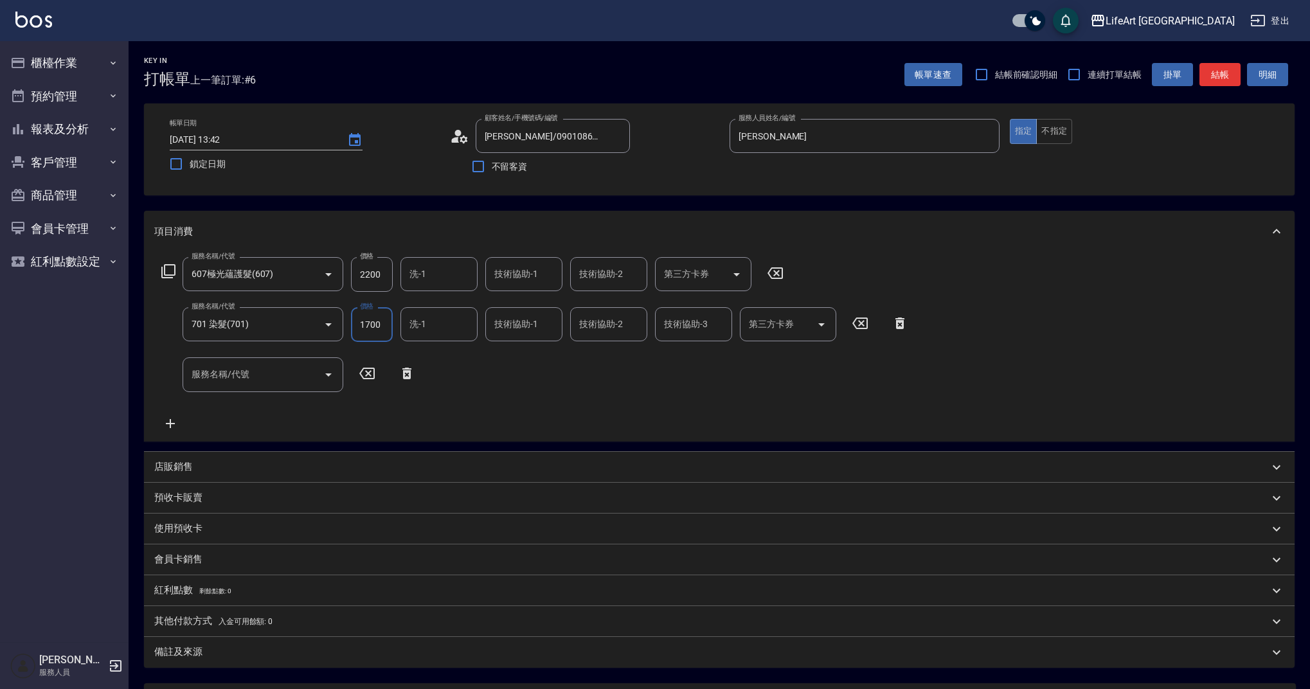
drag, startPoint x: 385, startPoint y: 321, endPoint x: 347, endPoint y: 328, distance: 38.6
click at [347, 328] on div "服務名稱/代號 701 染髮(701) 服務名稱/代號 價格 1700 價格 洗-1 洗-1 技術協助-1 技術協助-1 技術協助-2 技術協助-2 技術協助…" at bounding box center [535, 324] width 762 height 35
type input "3240"
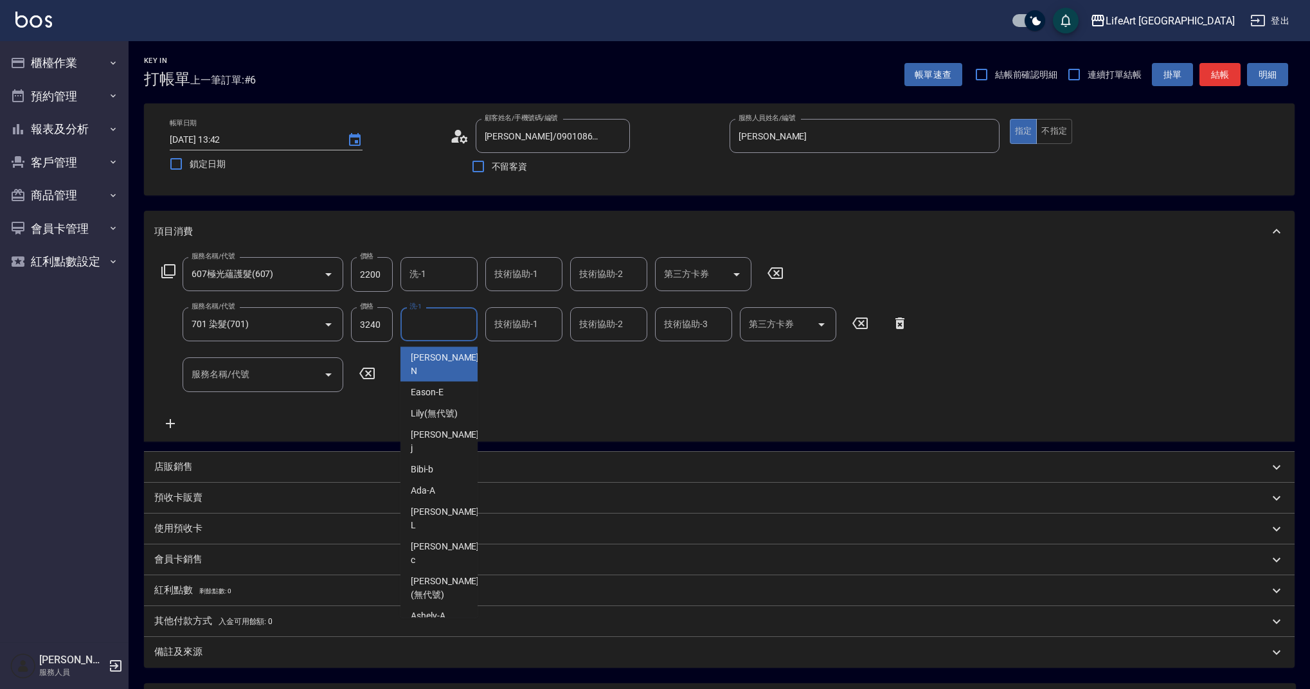
drag, startPoint x: 438, startPoint y: 314, endPoint x: 441, endPoint y: 325, distance: 11.2
click at [438, 314] on input "洗-1" at bounding box center [439, 324] width 66 height 23
click at [438, 536] on div "Casey -c" at bounding box center [439, 553] width 77 height 35
type input "Casey-c"
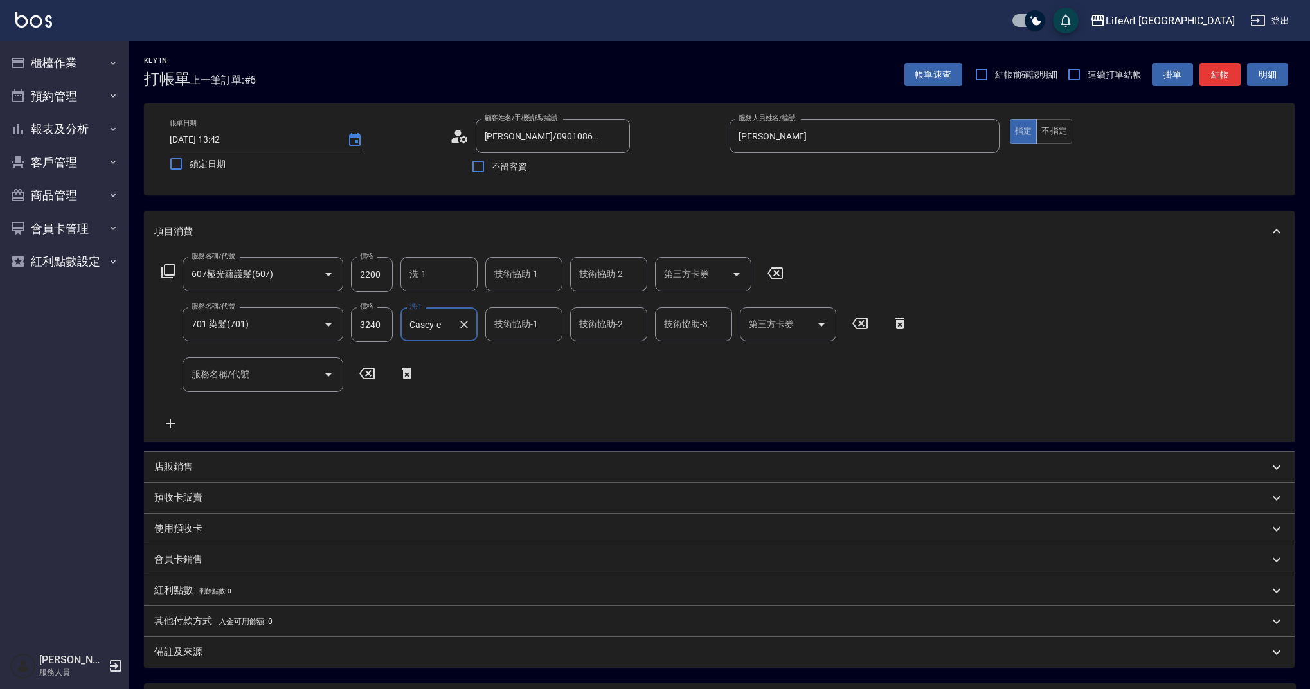
click at [521, 334] on input "技術協助-1" at bounding box center [524, 324] width 66 height 23
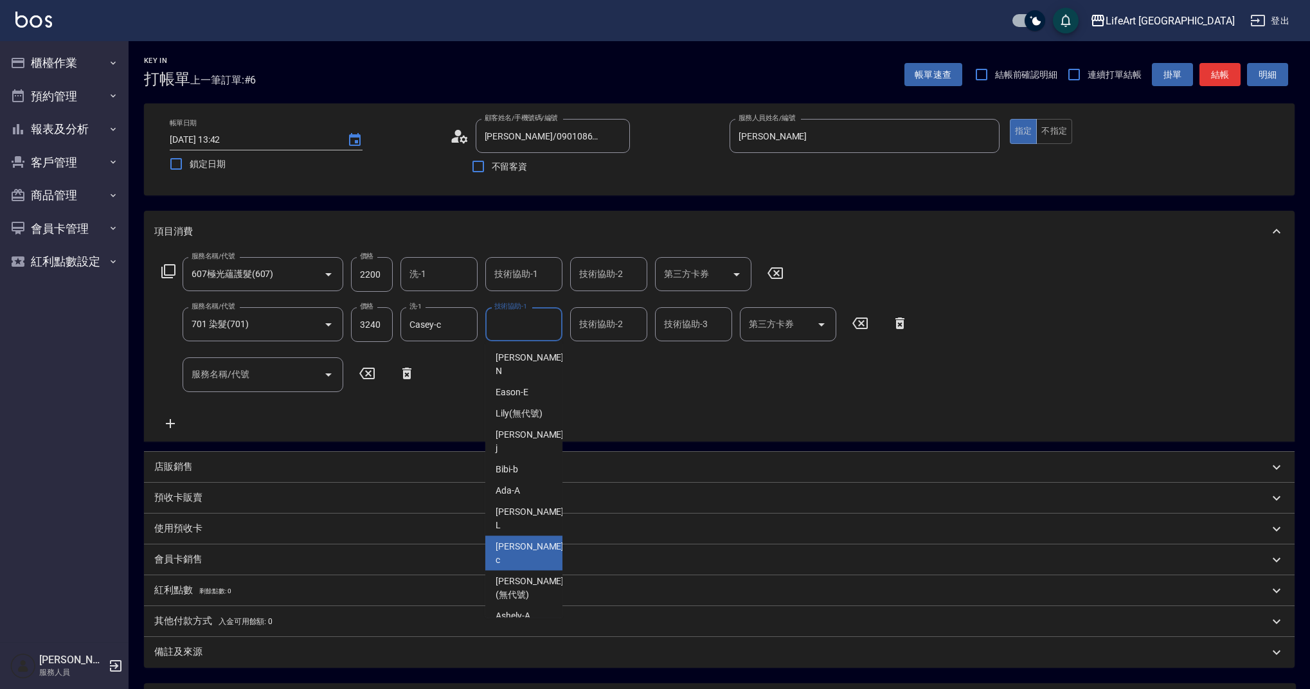
click at [532, 536] on div "Casey -c" at bounding box center [523, 553] width 77 height 35
type input "Casey-c"
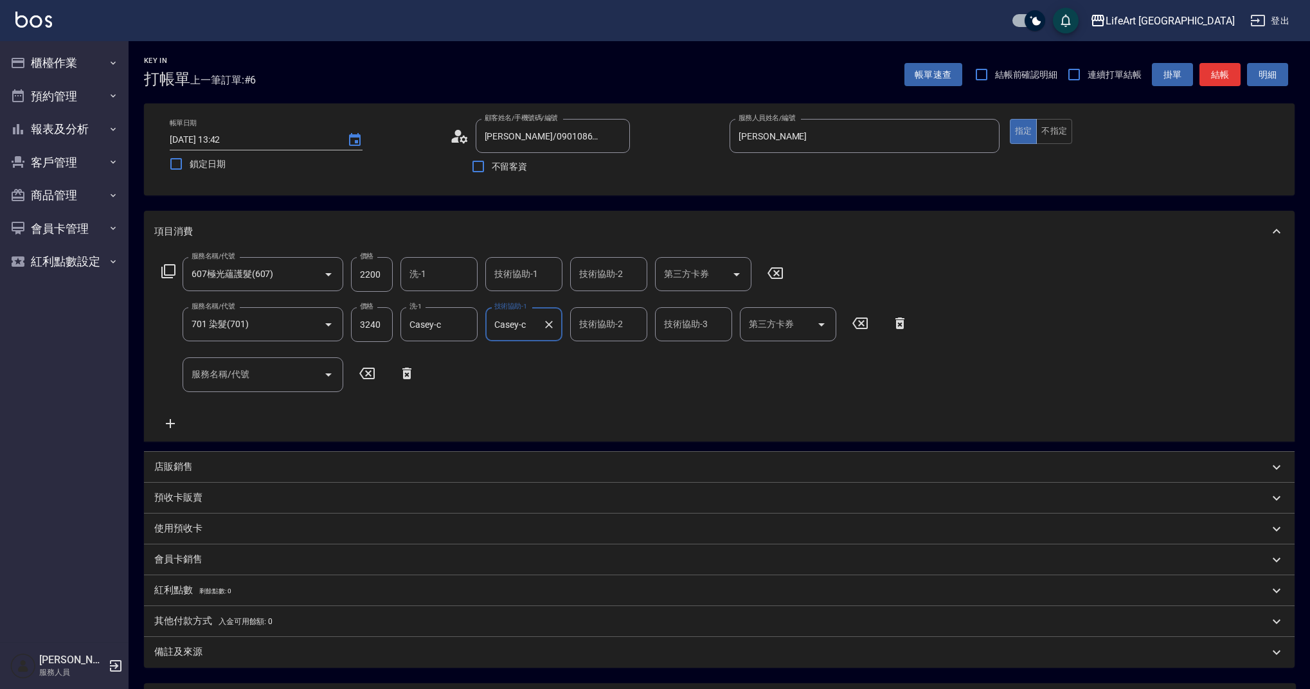
click at [597, 324] on div "技術協助-2 技術協助-2" at bounding box center [608, 324] width 77 height 34
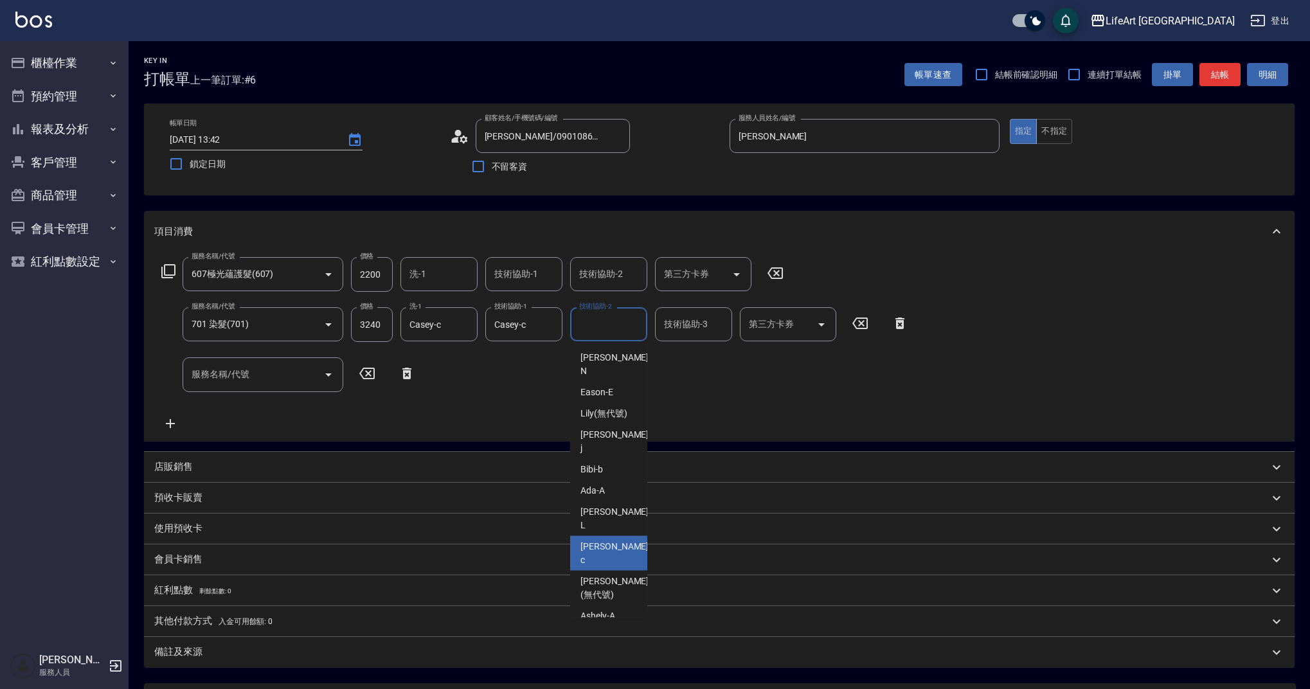
click at [609, 540] on span "Casey -c" at bounding box center [616, 553] width 71 height 27
type input "Casey-c"
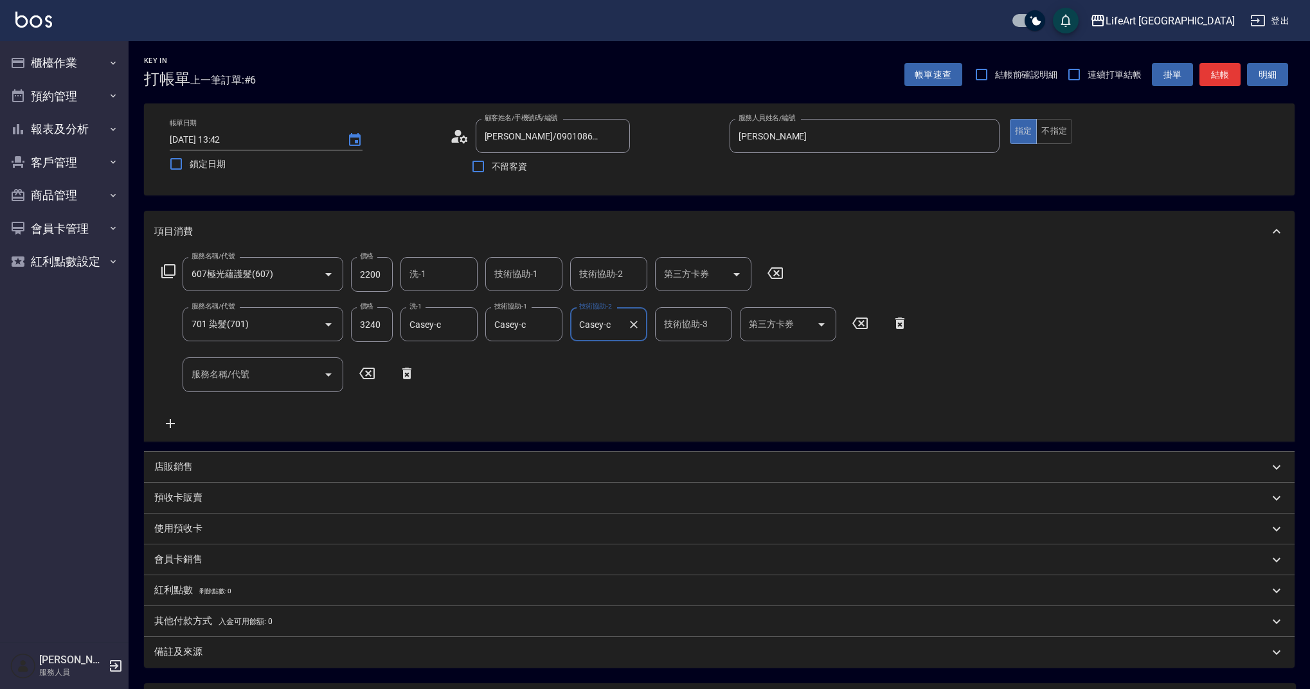
click at [515, 279] on input "技術協助-1" at bounding box center [524, 274] width 66 height 23
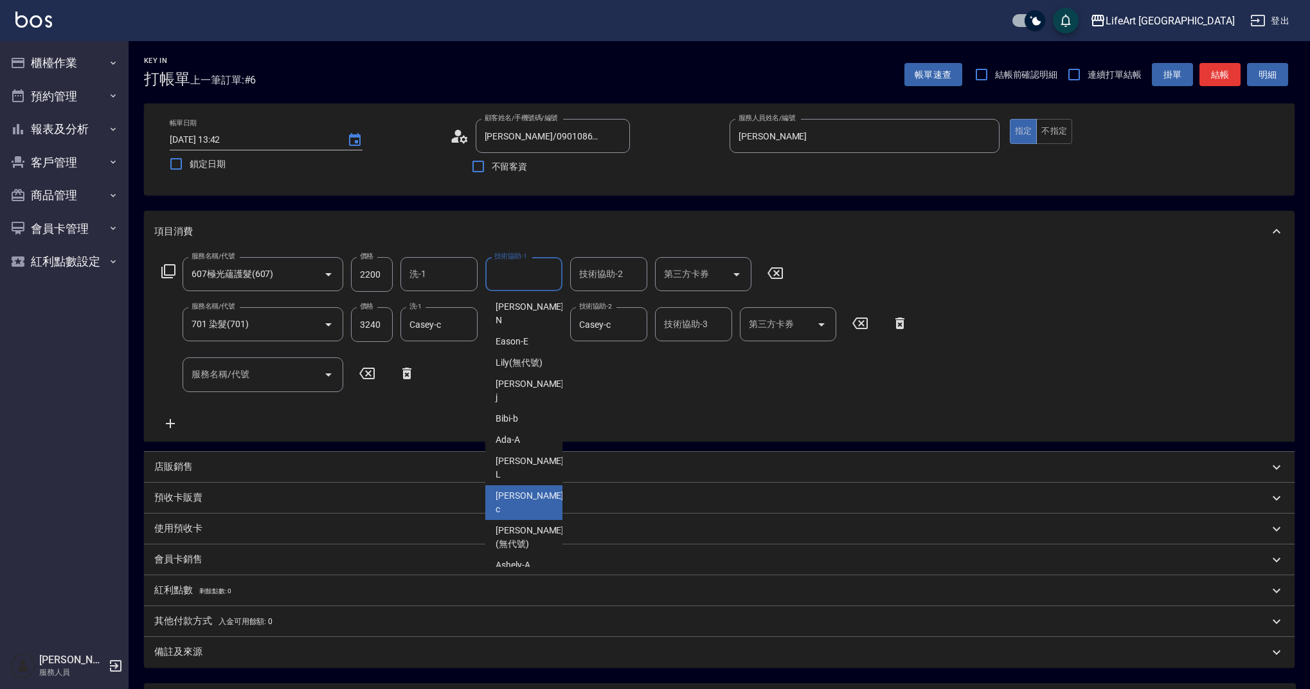
click at [525, 489] on span "Casey -c" at bounding box center [531, 502] width 71 height 27
type input "Casey-c"
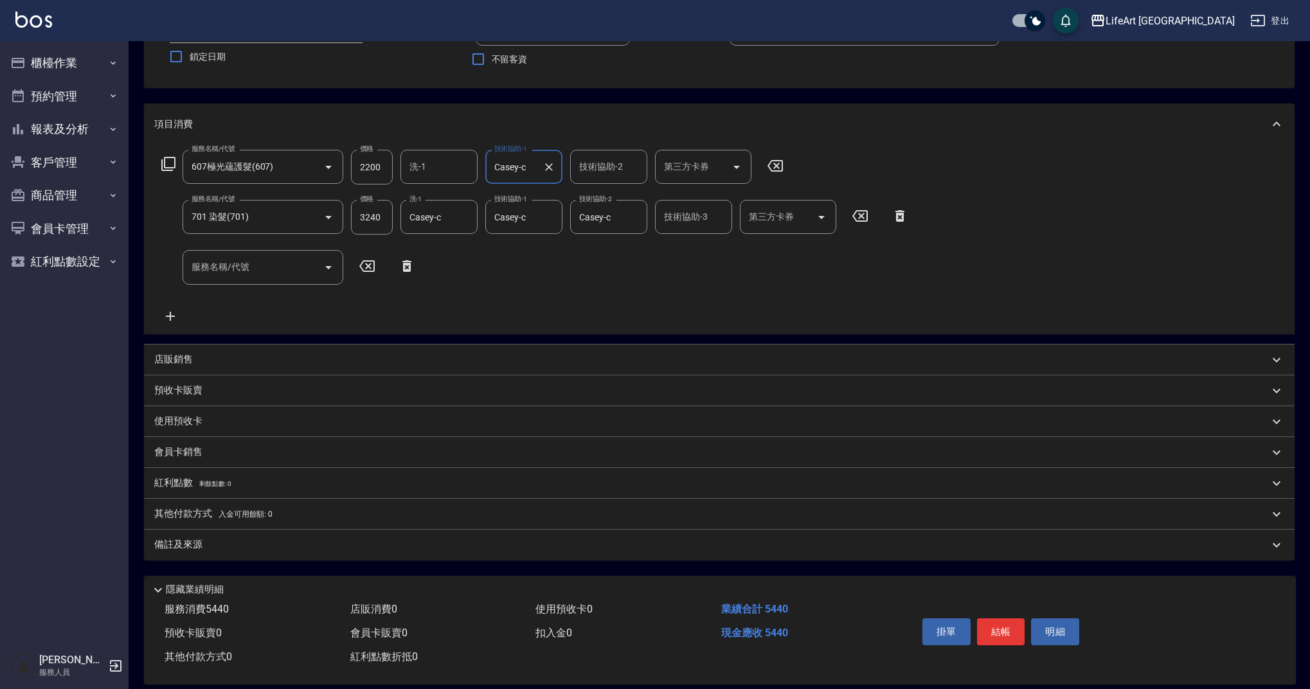
scroll to position [123, 0]
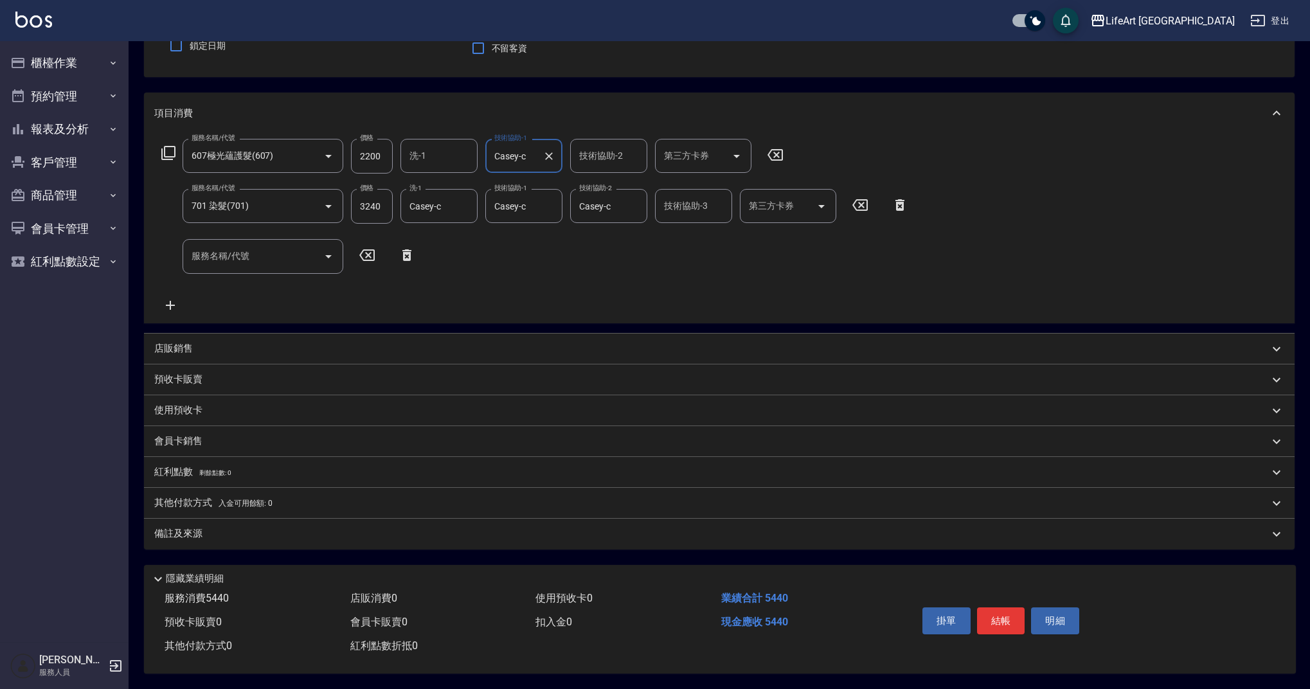
click at [204, 490] on div "其他付款方式 入金可用餘額: 0" at bounding box center [719, 503] width 1151 height 31
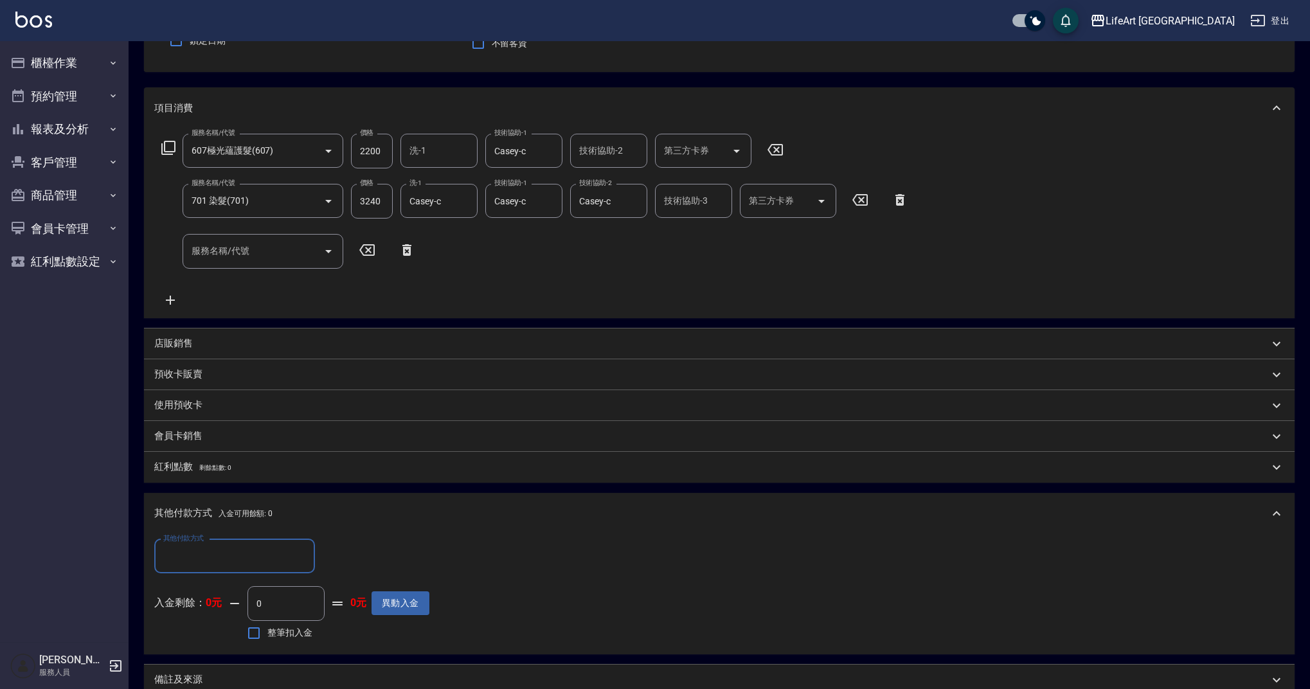
click at [282, 545] on input "其他付款方式" at bounding box center [234, 556] width 149 height 23
click at [248, 644] on span "信用卡" at bounding box center [234, 652] width 161 height 21
type input "信用卡"
drag, startPoint x: 359, startPoint y: 556, endPoint x: 298, endPoint y: 555, distance: 61.7
click at [298, 555] on div "其他付款方式 信用卡 其他付款方式 信用卡金額 0 信用卡金額" at bounding box center [291, 556] width 275 height 35
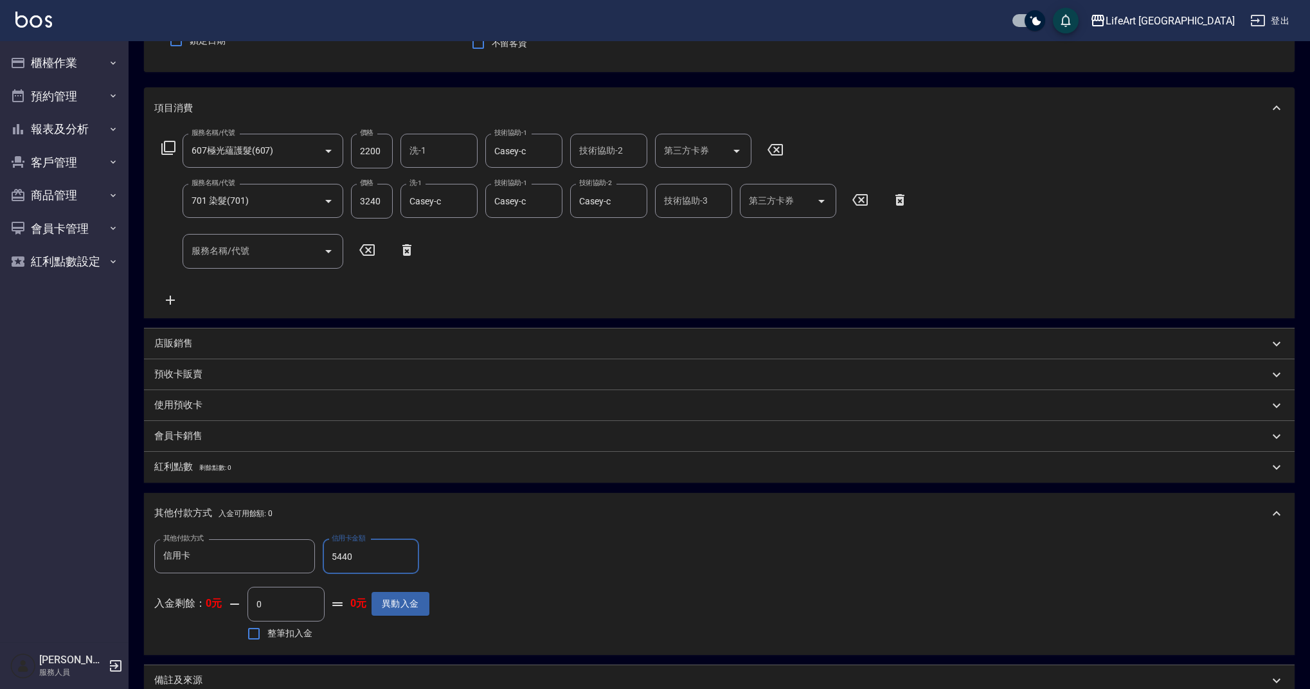
scroll to position [276, 0]
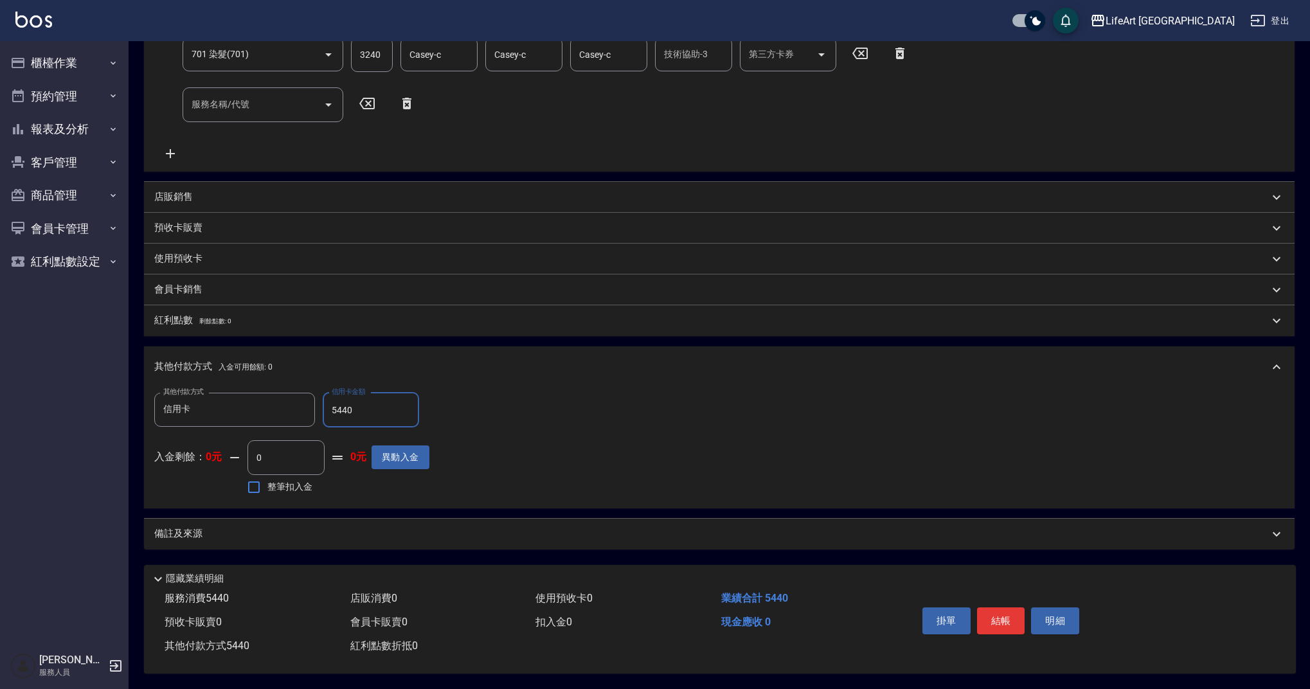
type input "5440"
click at [441, 534] on div "備註及來源" at bounding box center [711, 534] width 1115 height 14
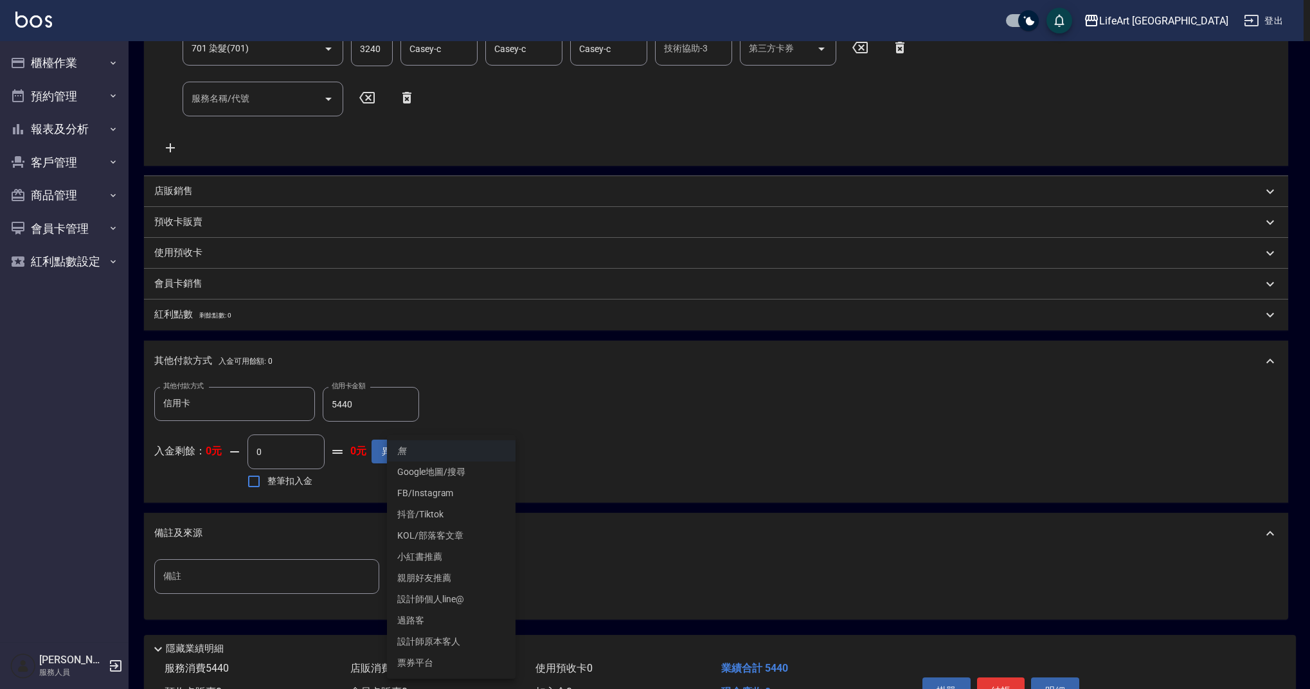
click at [460, 583] on body "LifeArt 蘆洲 登出 櫃檯作業 打帳單 帳單列表 現金收支登錄 高階收支登錄 材料自購登錄 每日結帳 排班表 現場電腦打卡 預約管理 預約管理 單日預約…" at bounding box center [655, 241] width 1310 height 1035
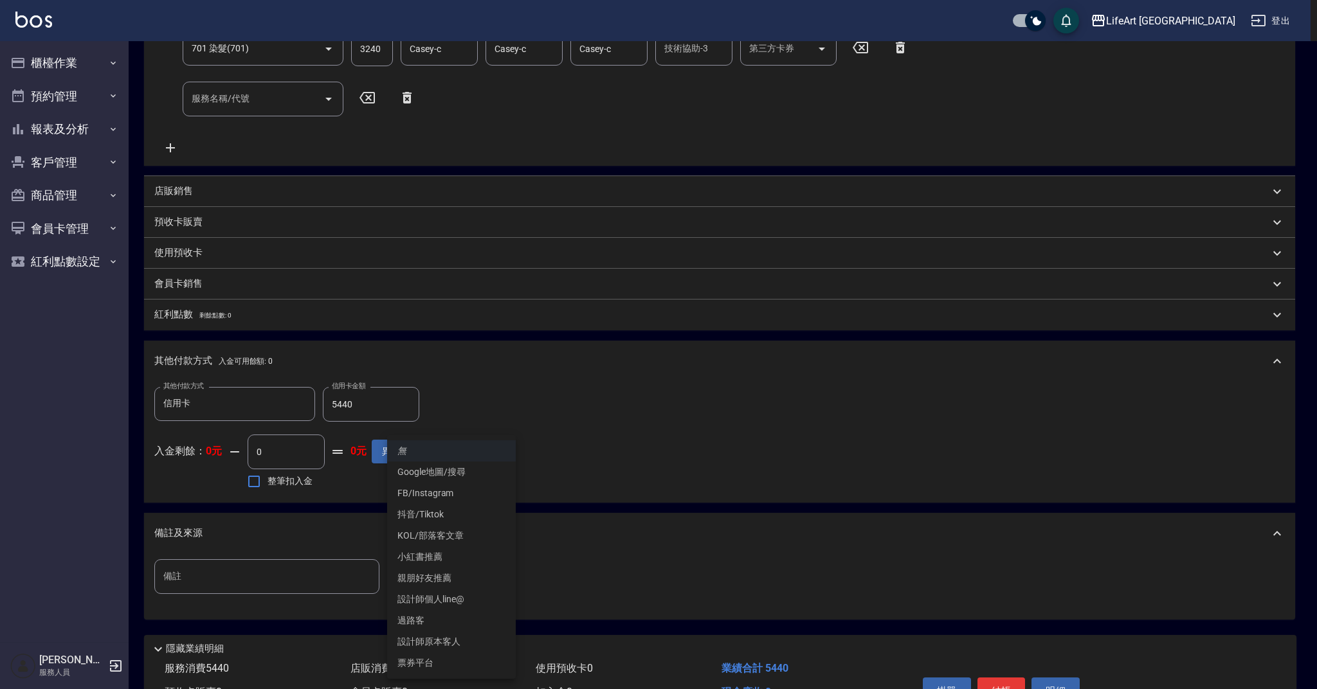
click at [450, 582] on li "親朋好友推薦" at bounding box center [451, 578] width 129 height 21
type input "親朋好友推薦"
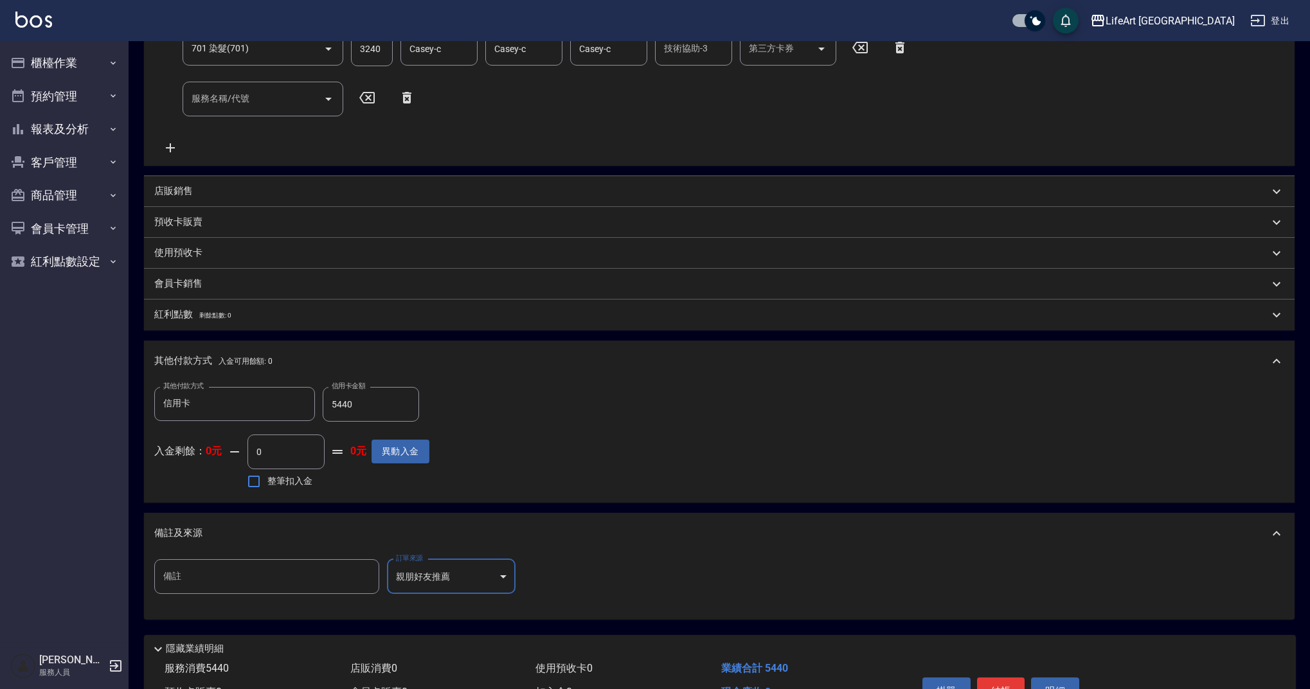
scroll to position [352, 0]
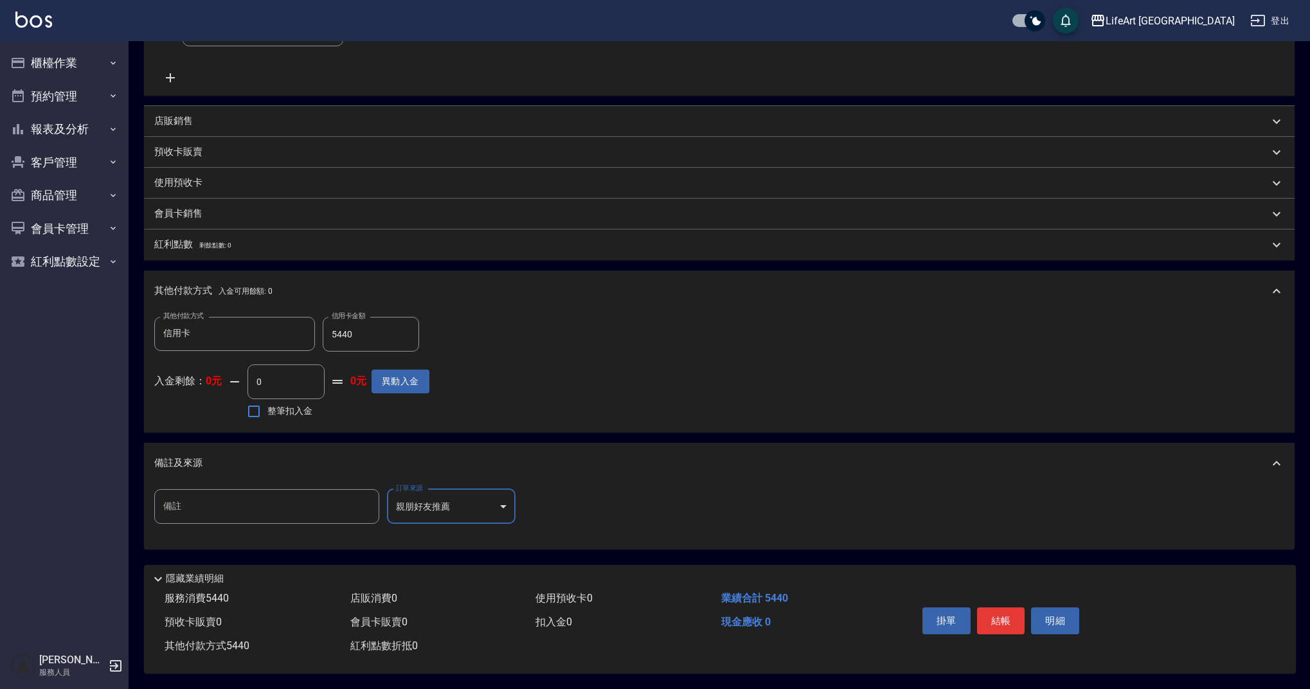
click at [973, 610] on div "掛單 結帳 明細" at bounding box center [1001, 622] width 168 height 41
click at [991, 613] on button "結帳" at bounding box center [1001, 621] width 48 height 27
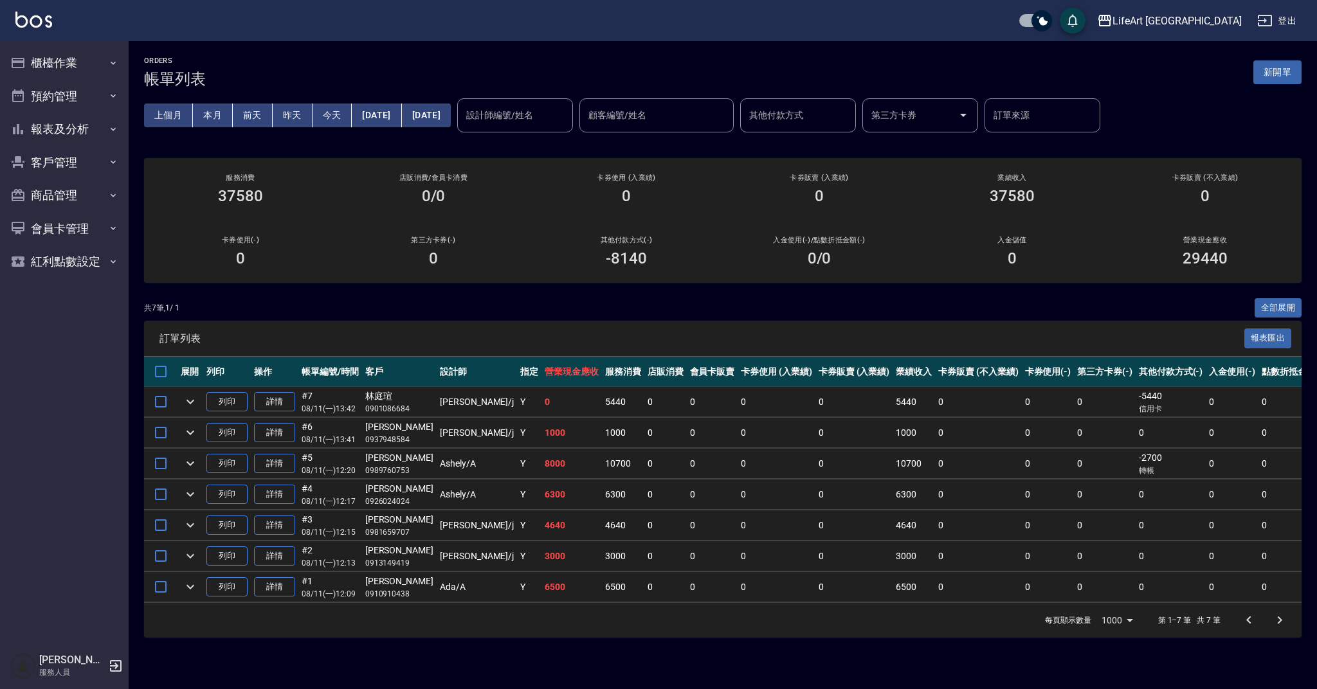
click at [561, 297] on div "ORDERS 帳單列表 新開單 上個月 本月 前天 昨天 今天 2025/08/11 2025/08/11 設計師編號/姓名 設計師編號/姓名 顧客編號/姓名…" at bounding box center [723, 347] width 1188 height 612
click at [1293, 67] on button "新開單" at bounding box center [1277, 72] width 48 height 24
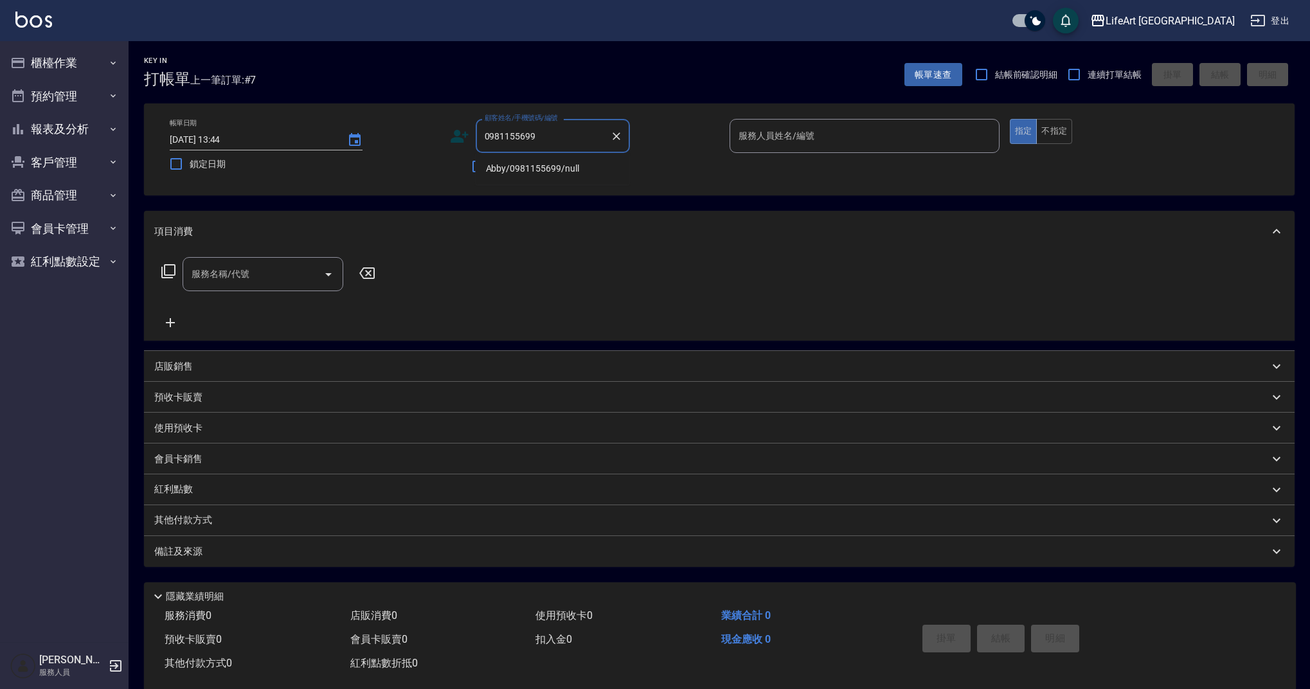
click at [554, 161] on li "Abby/0981155699/null" at bounding box center [553, 168] width 154 height 21
type input "Abby/0981155699/null"
click at [451, 140] on icon at bounding box center [459, 136] width 19 height 19
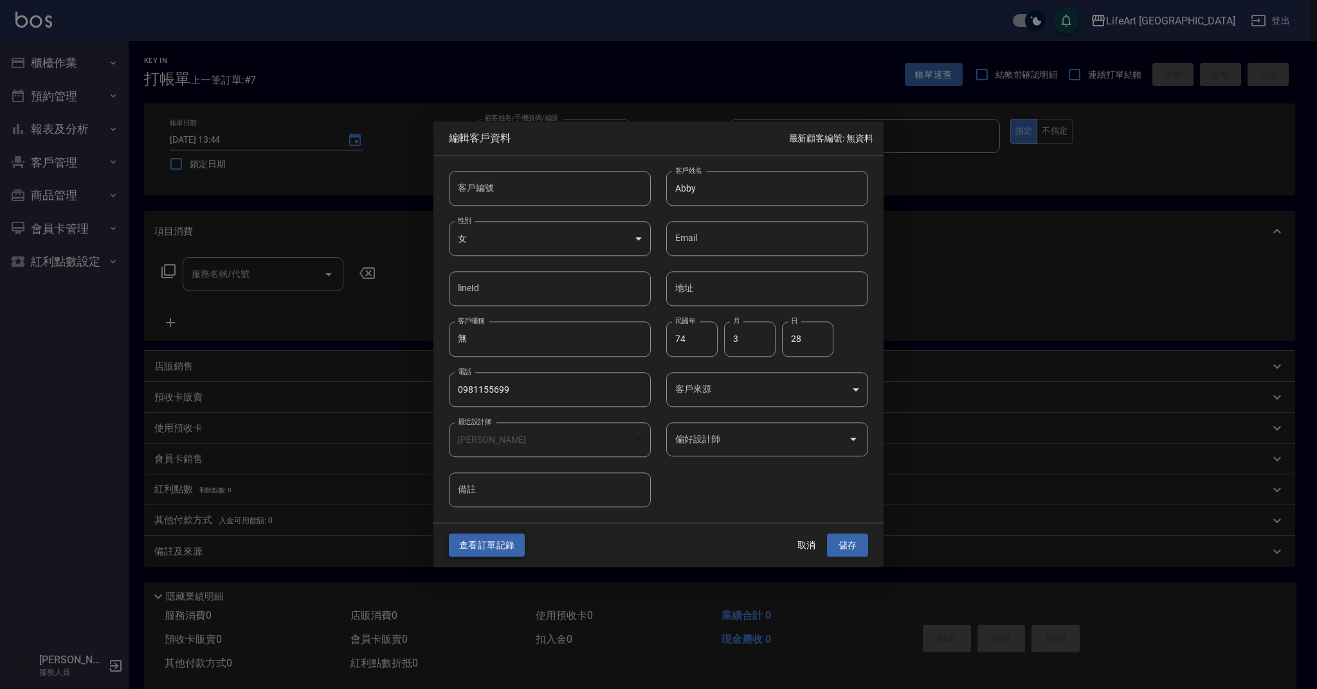
click at [498, 534] on button "查看訂單記錄" at bounding box center [487, 546] width 76 height 24
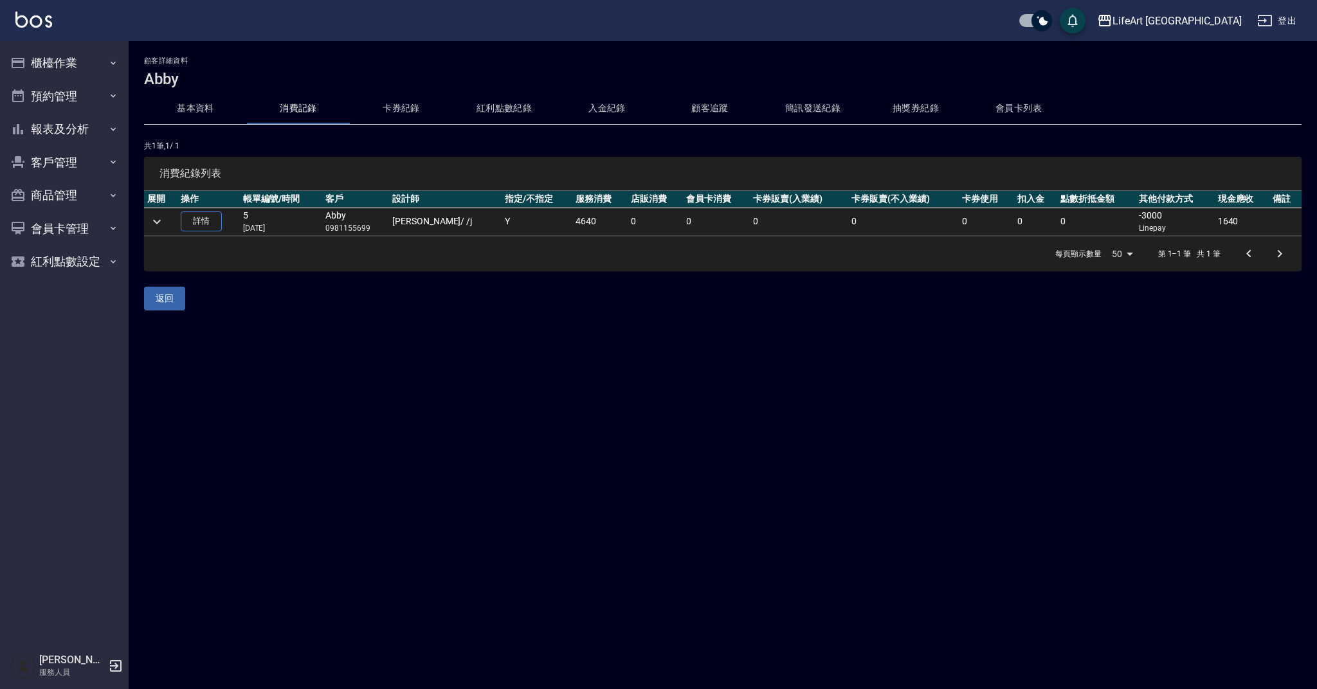
click at [543, 317] on div "顧客詳細資料 Abby 基本資料 消費記錄 卡券紀錄 紅利點數紀錄 入金紀錄 顧客追蹤 簡訊發送紀錄 抽獎券紀錄 會員卡列表 共 1 筆, 1 / 1 消費紀…" at bounding box center [723, 183] width 1188 height 285
click at [168, 215] on td at bounding box center [160, 222] width 33 height 28
click at [160, 220] on icon "expand row" at bounding box center [157, 221] width 8 height 5
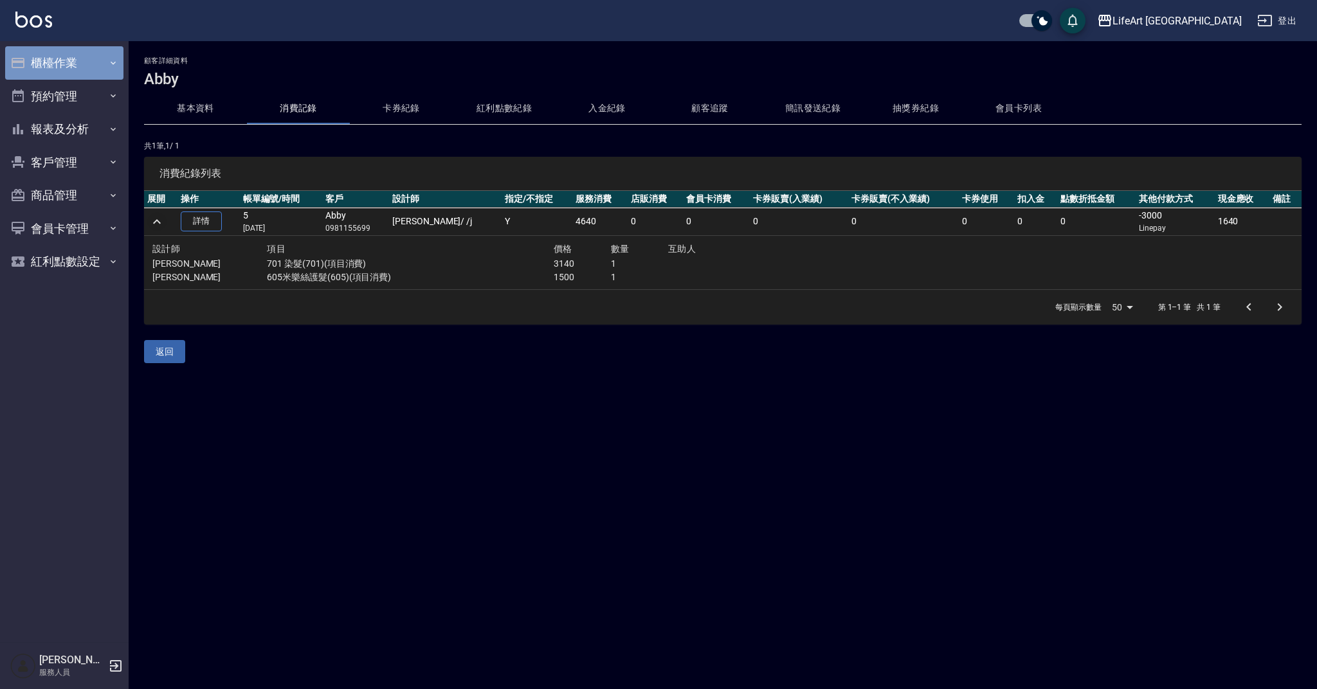
click at [71, 77] on button "櫃檯作業" at bounding box center [64, 62] width 118 height 33
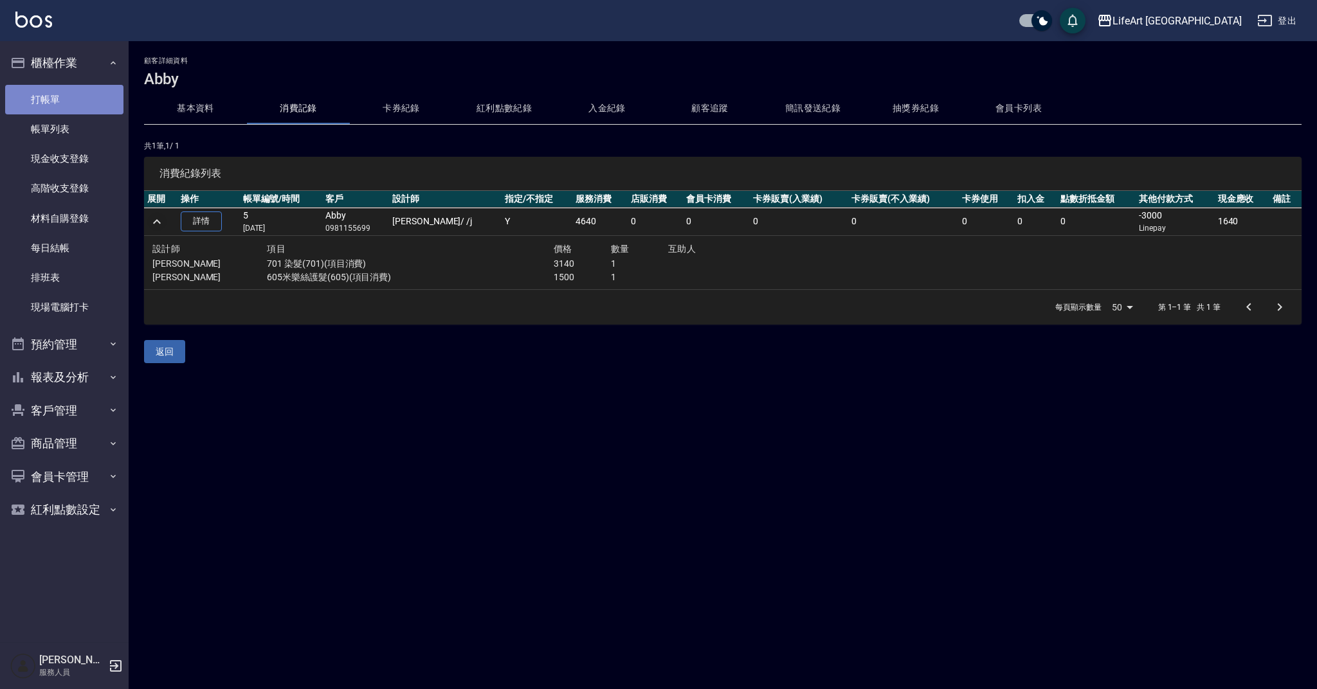
click at [71, 106] on link "打帳單" at bounding box center [64, 100] width 118 height 30
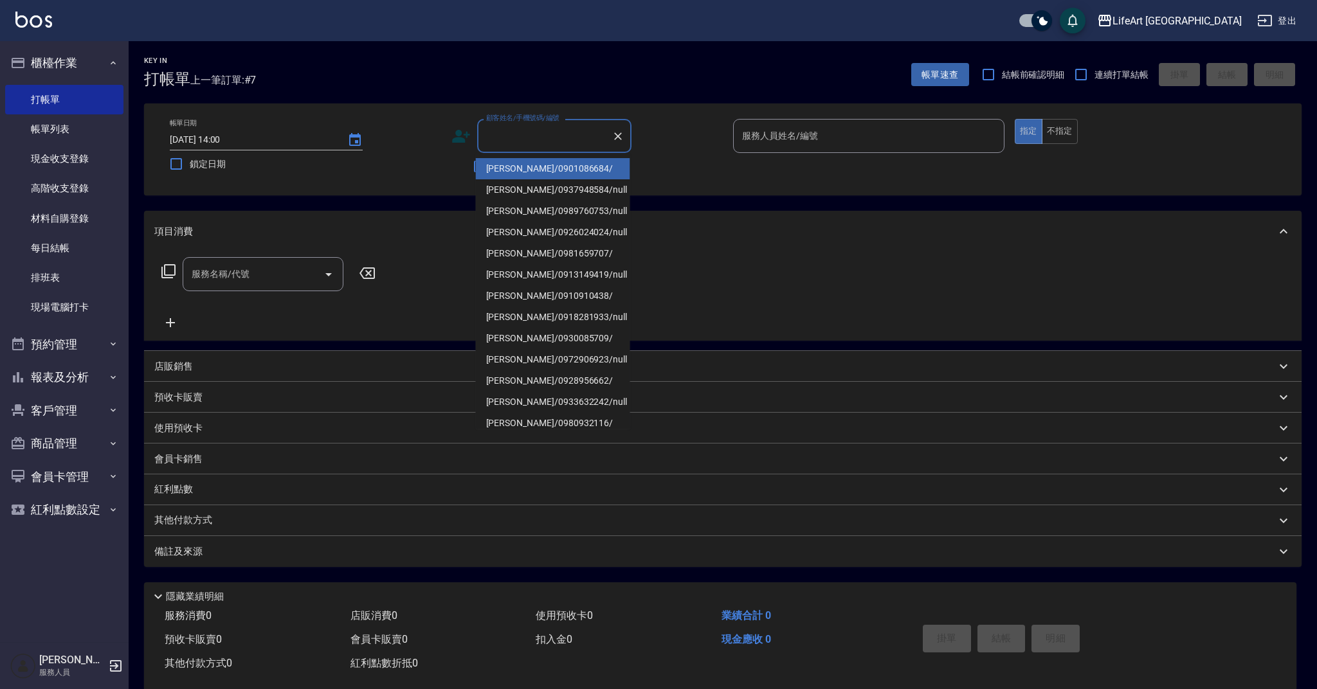
click at [532, 143] on input "顧客姓名/手機號碼/編號" at bounding box center [544, 136] width 123 height 23
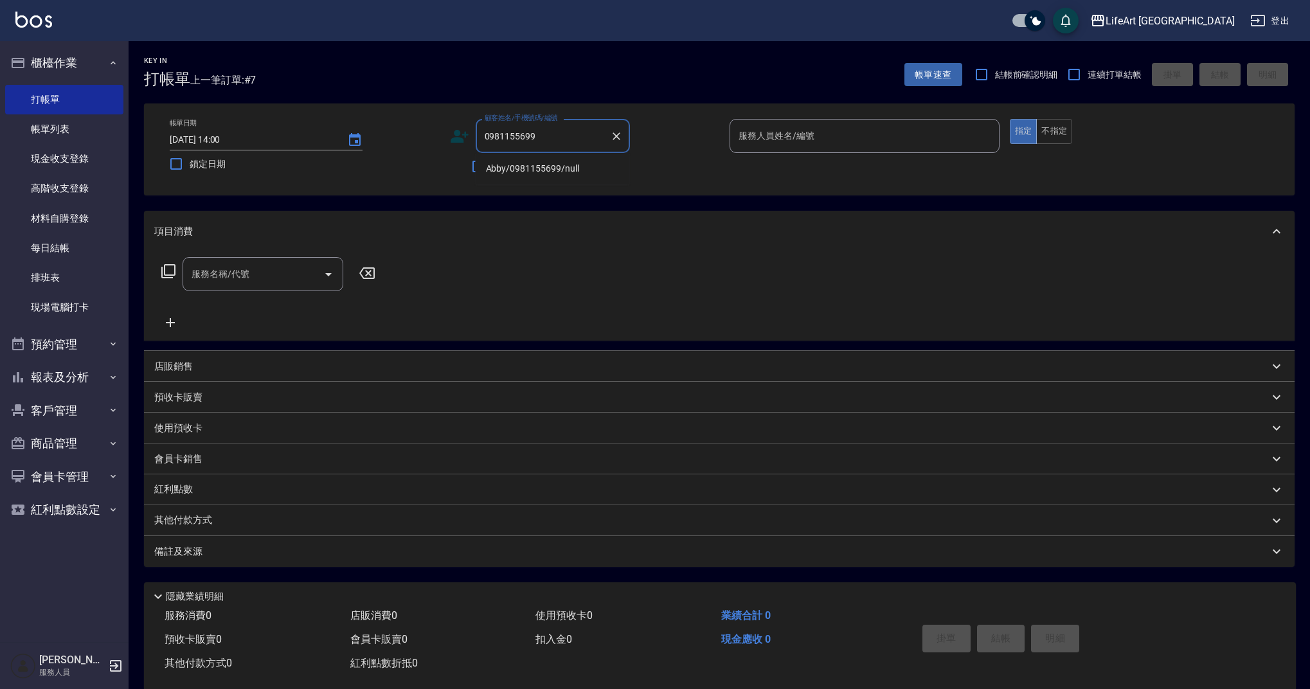
click at [564, 170] on li "Abby/0981155699/null" at bounding box center [553, 168] width 154 height 21
type input "Abby/0981155699/null"
click at [818, 132] on input "服務人員姓名/編號" at bounding box center [864, 136] width 258 height 23
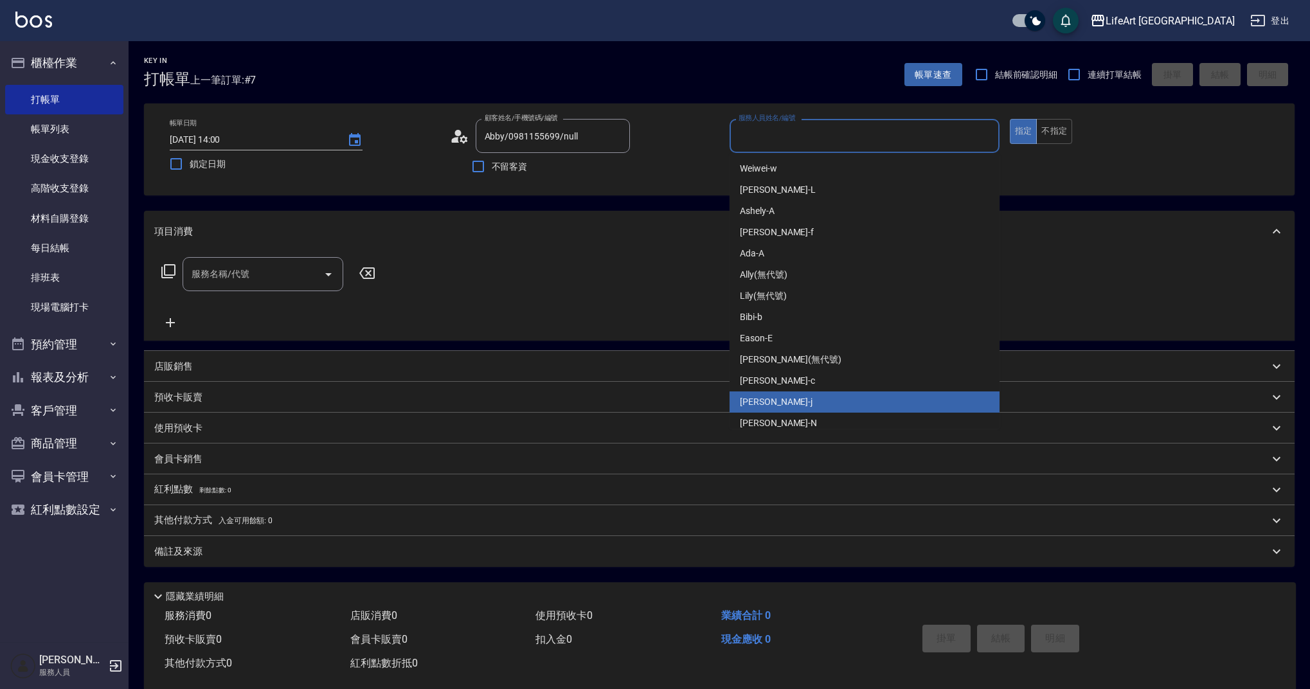
click at [804, 402] on div "Jessica -j" at bounding box center [865, 402] width 270 height 21
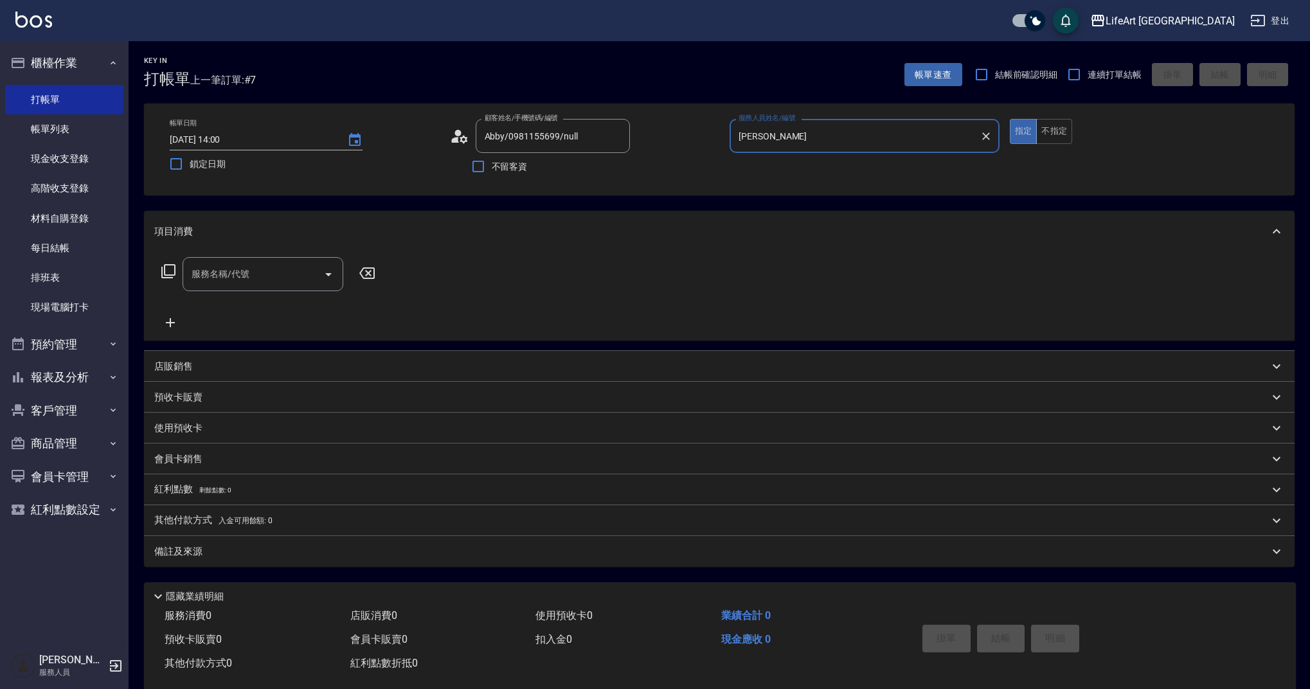
type input "Jessica-j"
drag, startPoint x: 287, startPoint y: 271, endPoint x: 284, endPoint y: 280, distance: 9.0
click at [286, 271] on input "服務名稱/代號" at bounding box center [253, 274] width 130 height 23
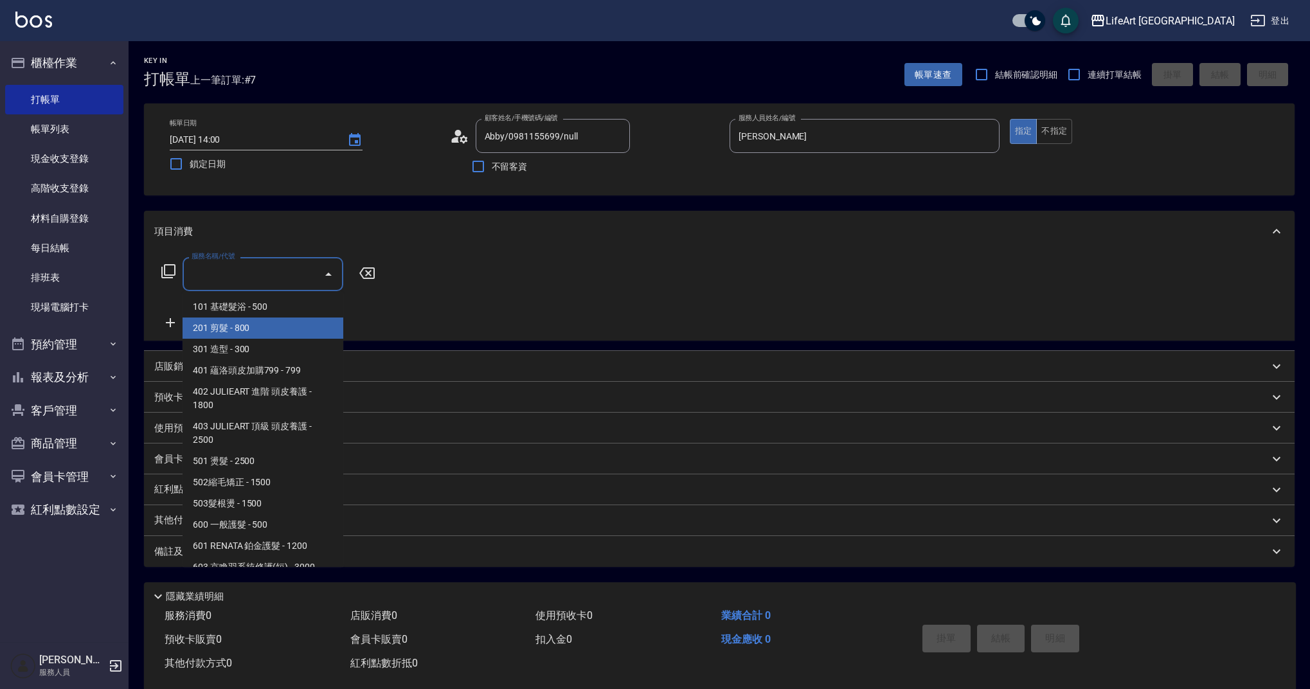
click at [271, 323] on span "201 剪髮 - 800" at bounding box center [263, 328] width 161 height 21
type input "201 剪髮(201)"
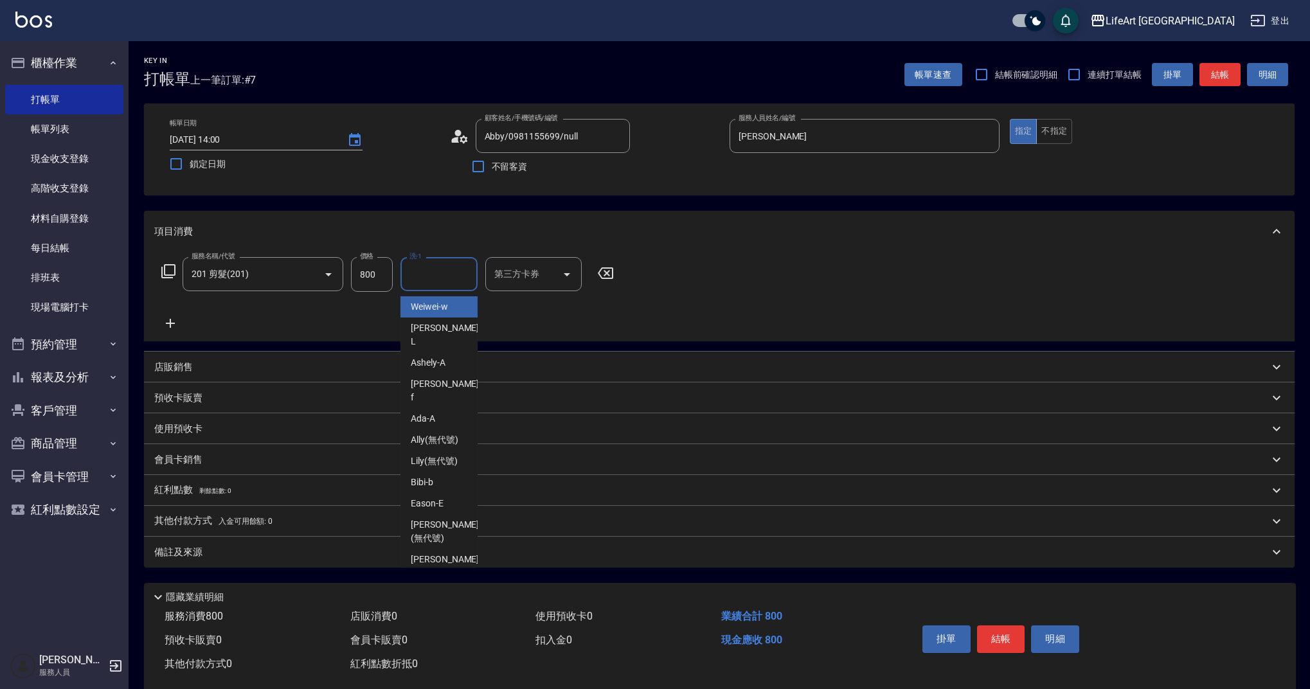
click at [433, 269] on input "洗-1" at bounding box center [439, 274] width 66 height 23
click at [433, 549] on div "Casey -c" at bounding box center [439, 566] width 77 height 35
type input "Casey-c"
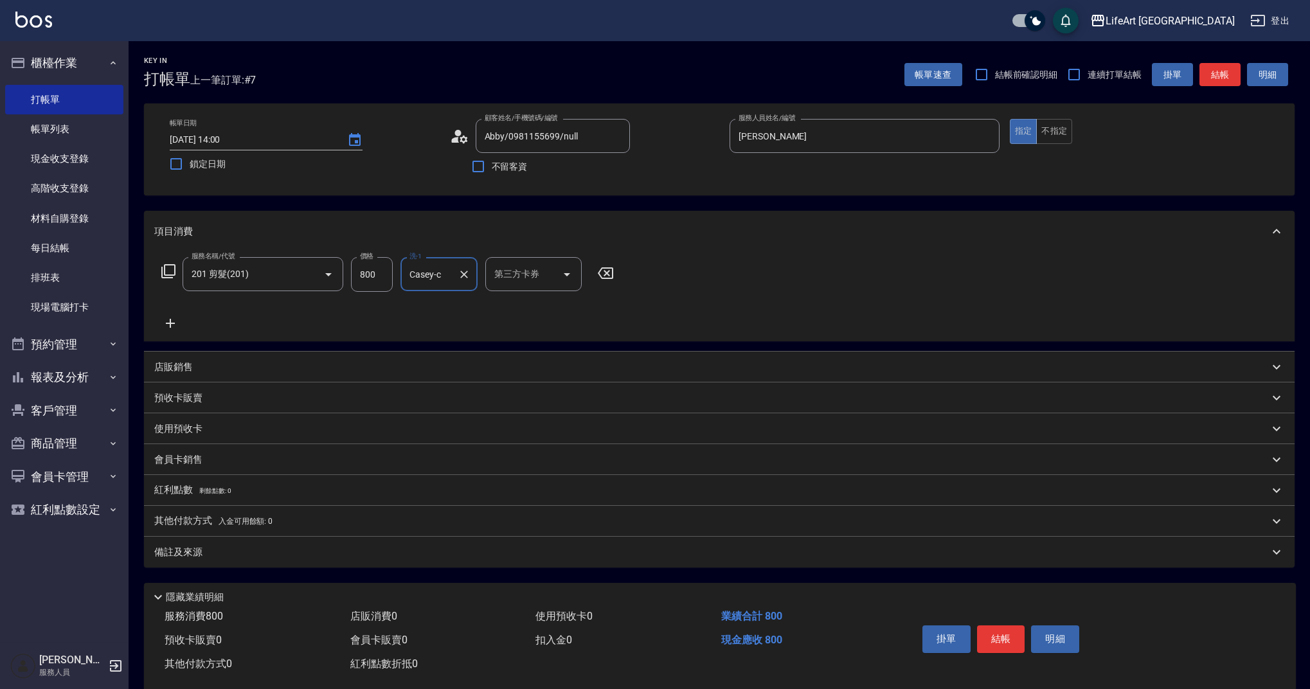
click at [380, 566] on div "備註及來源" at bounding box center [719, 552] width 1151 height 31
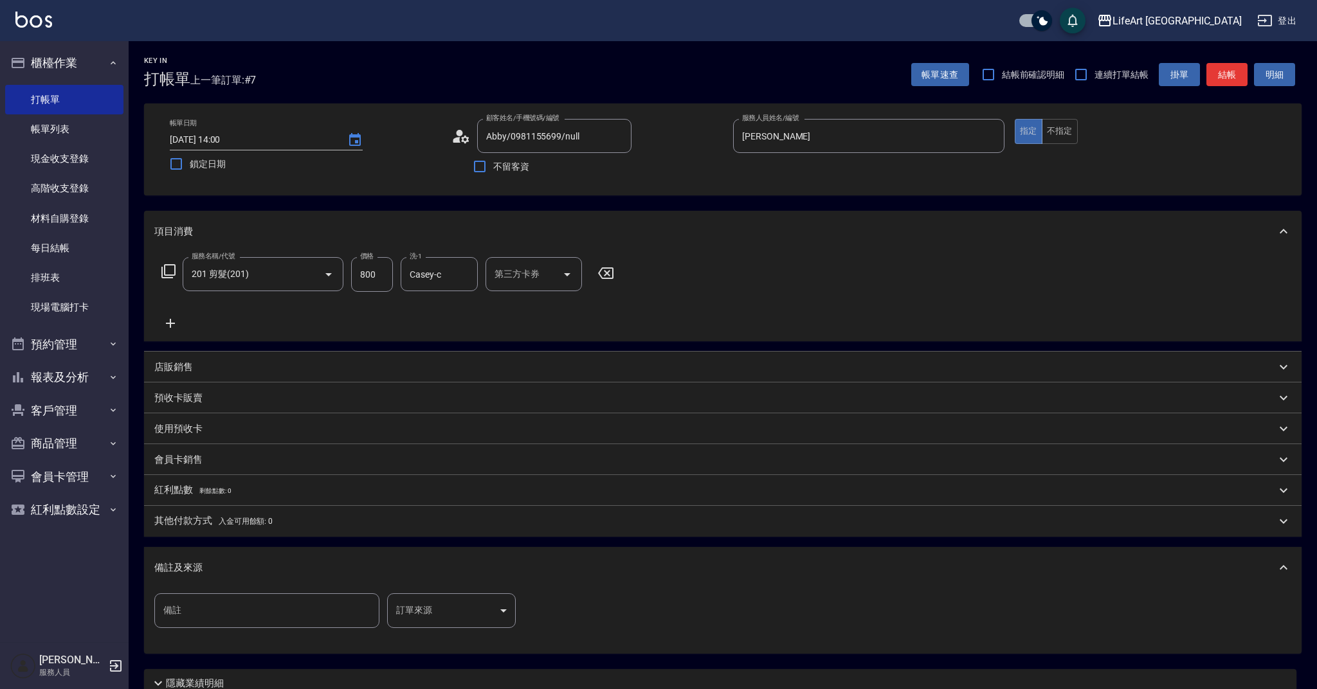
click at [410, 612] on body "LifeArt 蘆洲 登出 櫃檯作業 打帳單 帳單列表 現金收支登錄 高階收支登錄 材料自購登錄 每日結帳 排班表 現場電腦打卡 預約管理 預約管理 單日預約…" at bounding box center [658, 396] width 1317 height 793
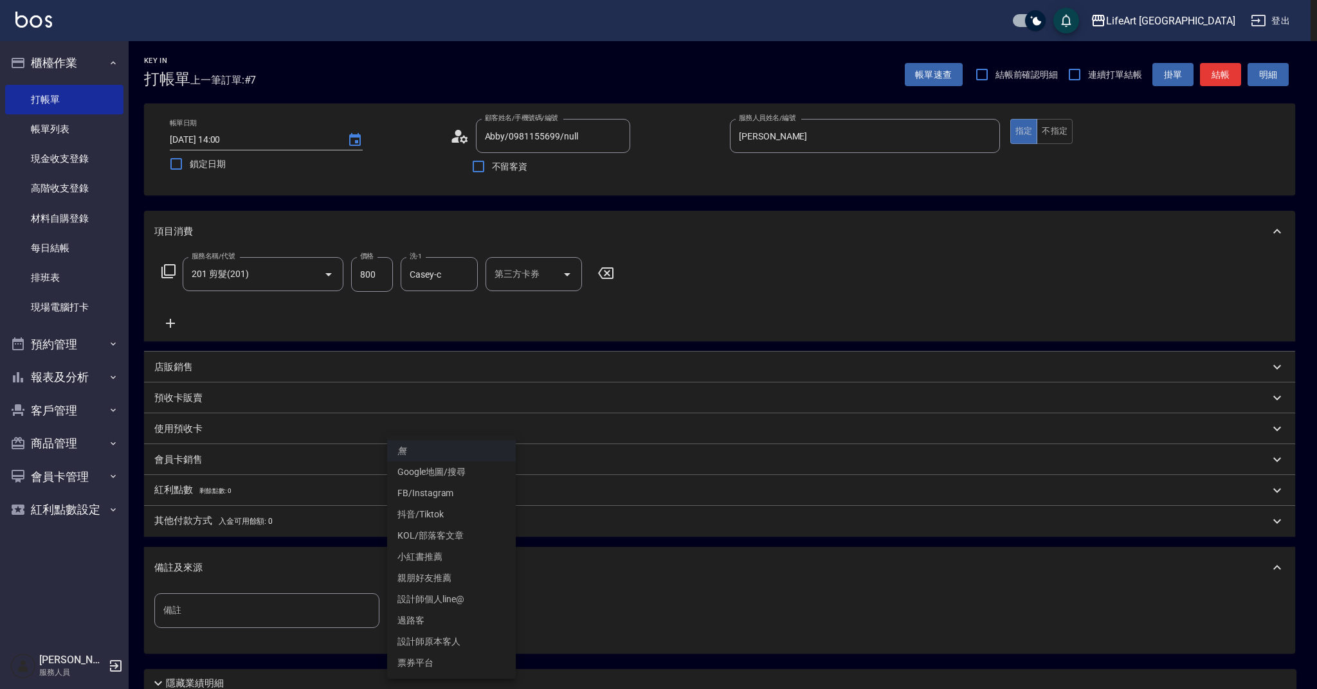
click at [451, 635] on li "設計師原本客人" at bounding box center [451, 641] width 129 height 21
type input "設計師原本客人"
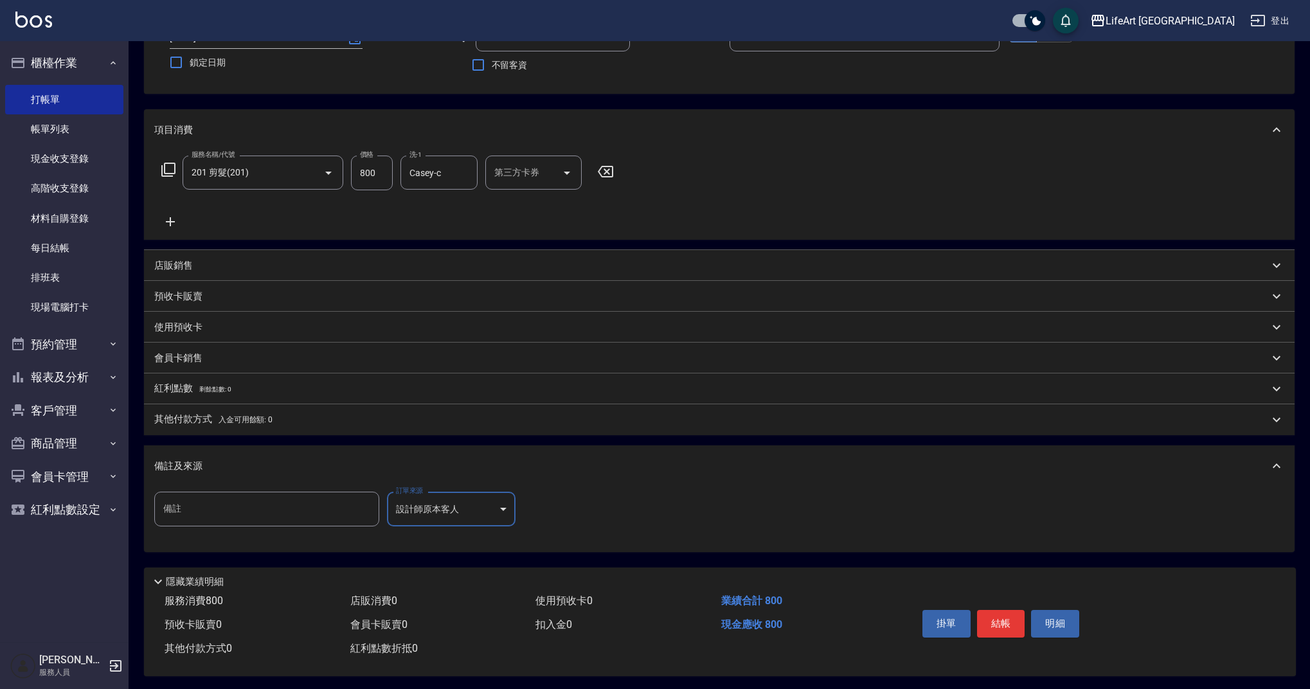
scroll to position [110, 0]
click at [1000, 613] on button "結帳" at bounding box center [1001, 621] width 48 height 27
